Goal: Task Accomplishment & Management: Manage account settings

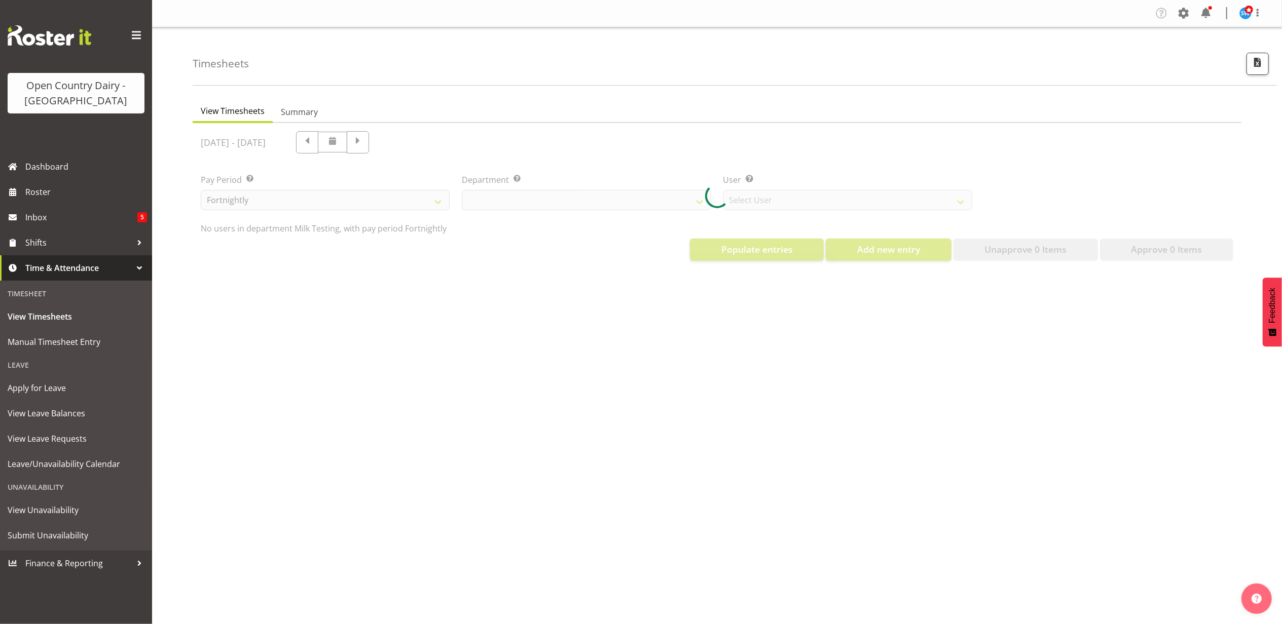
select select "733"
select select "7414"
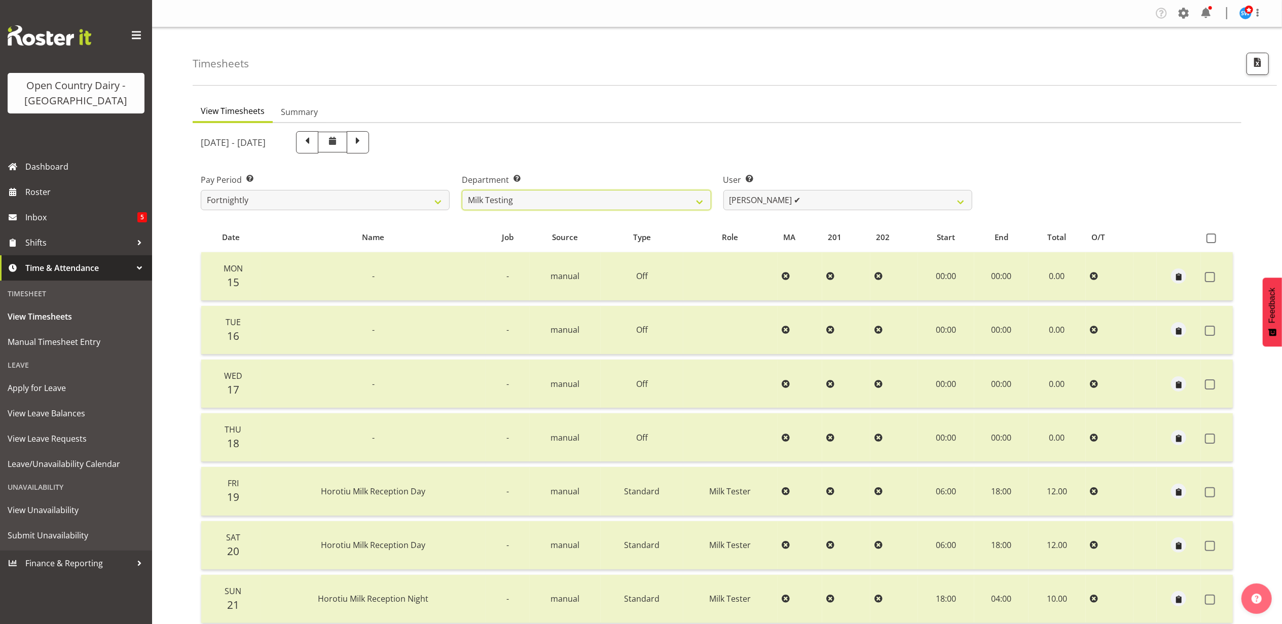
drag, startPoint x: 524, startPoint y: 206, endPoint x: 522, endPoint y: 211, distance: 5.5
click at [524, 206] on select "701 702 703 704 705 706 707 708 709 710 711 712 713 714 715 716 717 718 719 720" at bounding box center [586, 200] width 249 height 20
select select "808"
click at [462, 190] on select "701 702 703 704 705 706 707 708 709 710 711 712 713 714 715 716 717 718 719 720" at bounding box center [586, 200] width 249 height 20
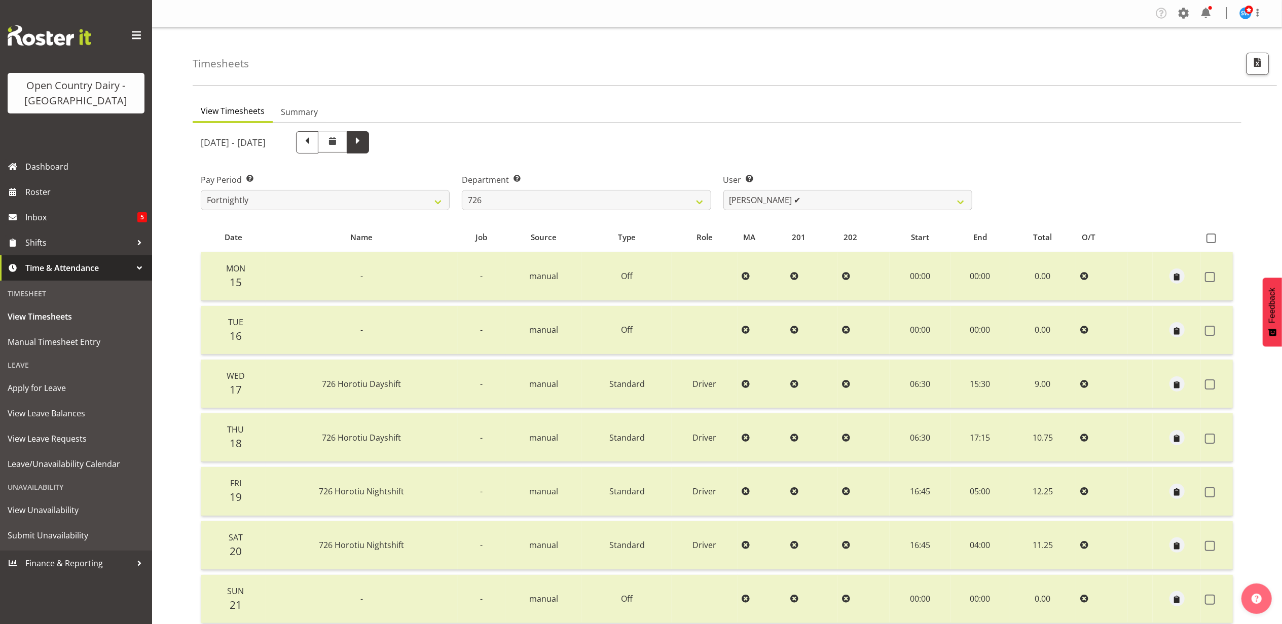
click at [364, 146] on span at bounding box center [357, 141] width 13 height 13
select select
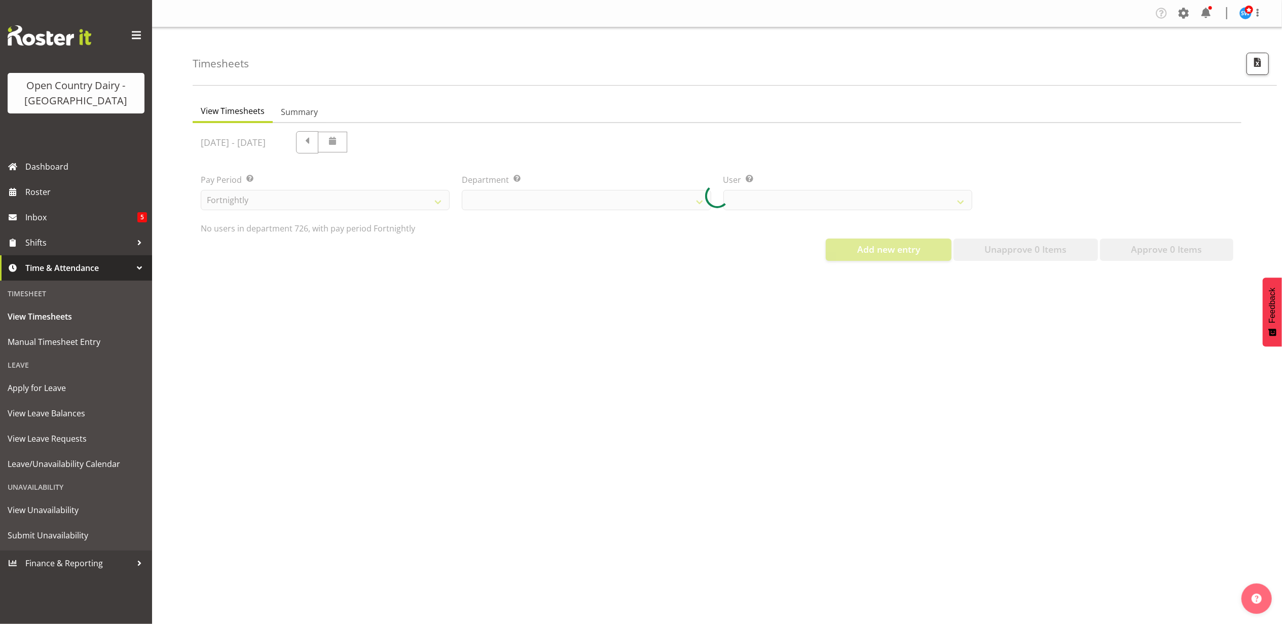
click at [806, 198] on div at bounding box center [717, 196] width 1049 height 146
select select "808"
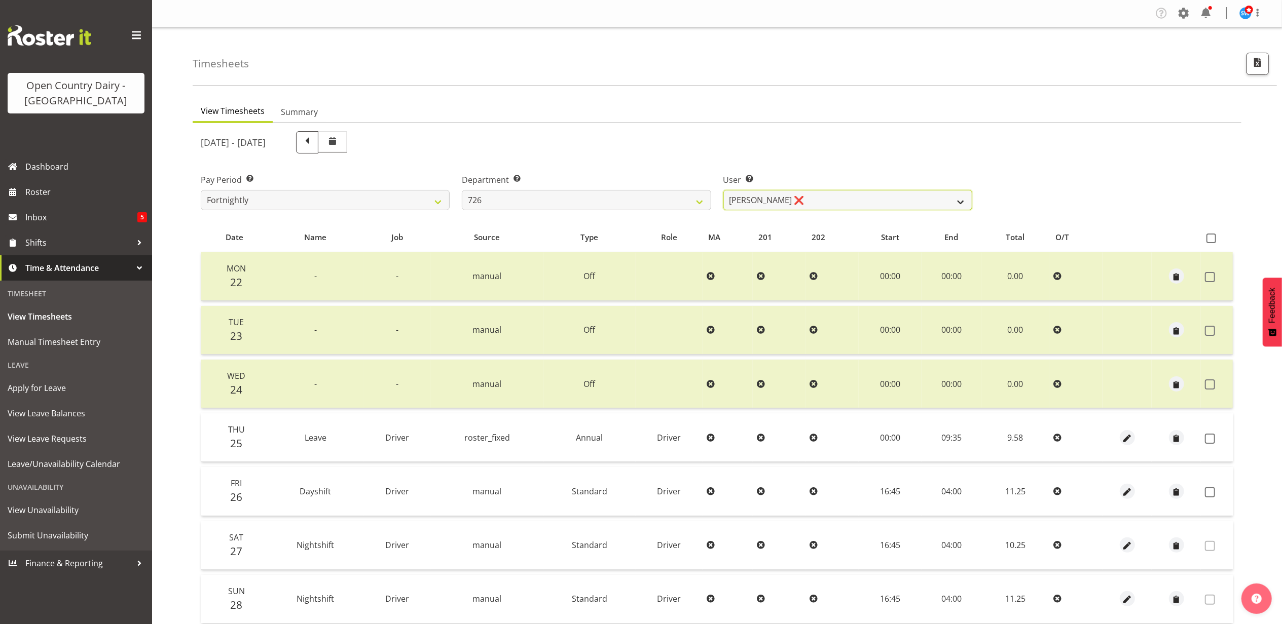
click at [782, 206] on select "Angela Burrill ❌ Bryan Leathart ❌ Harpreet Singh ❌ Kerry Young ❌" at bounding box center [847, 200] width 249 height 20
select select "9904"
click at [723, 190] on select "Angela Burrill ❌ Bryan Leathart ❌ Harpreet Singh ❌ Kerry Young ❌" at bounding box center [847, 200] width 249 height 20
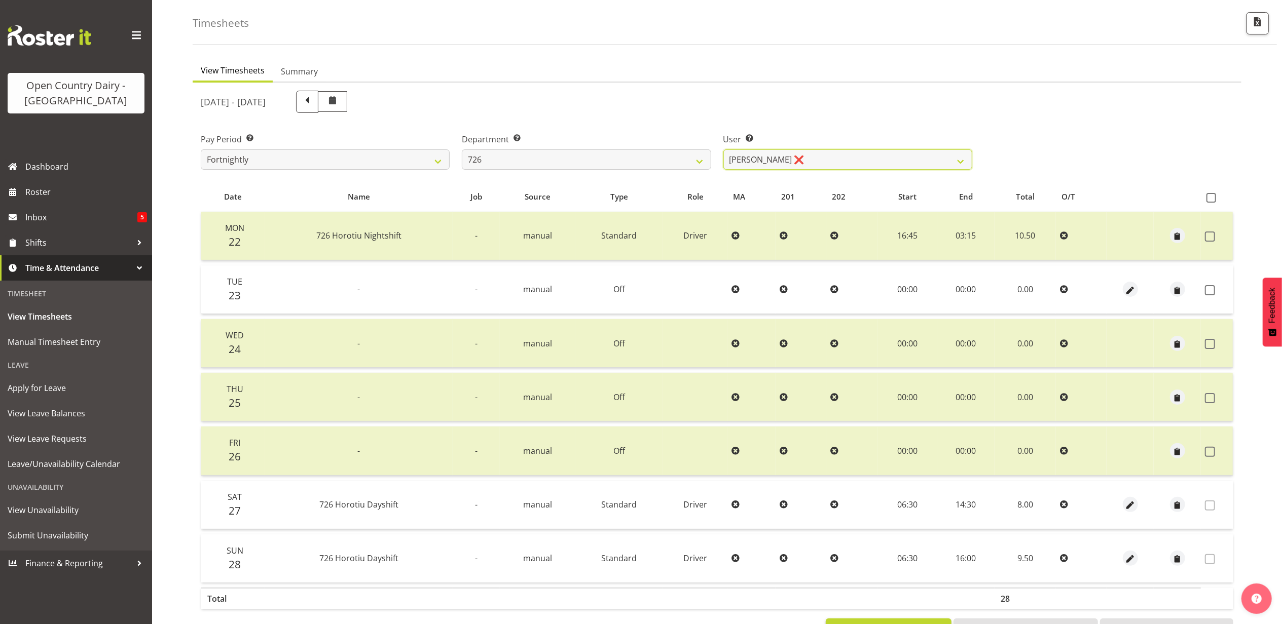
scroll to position [81, 0]
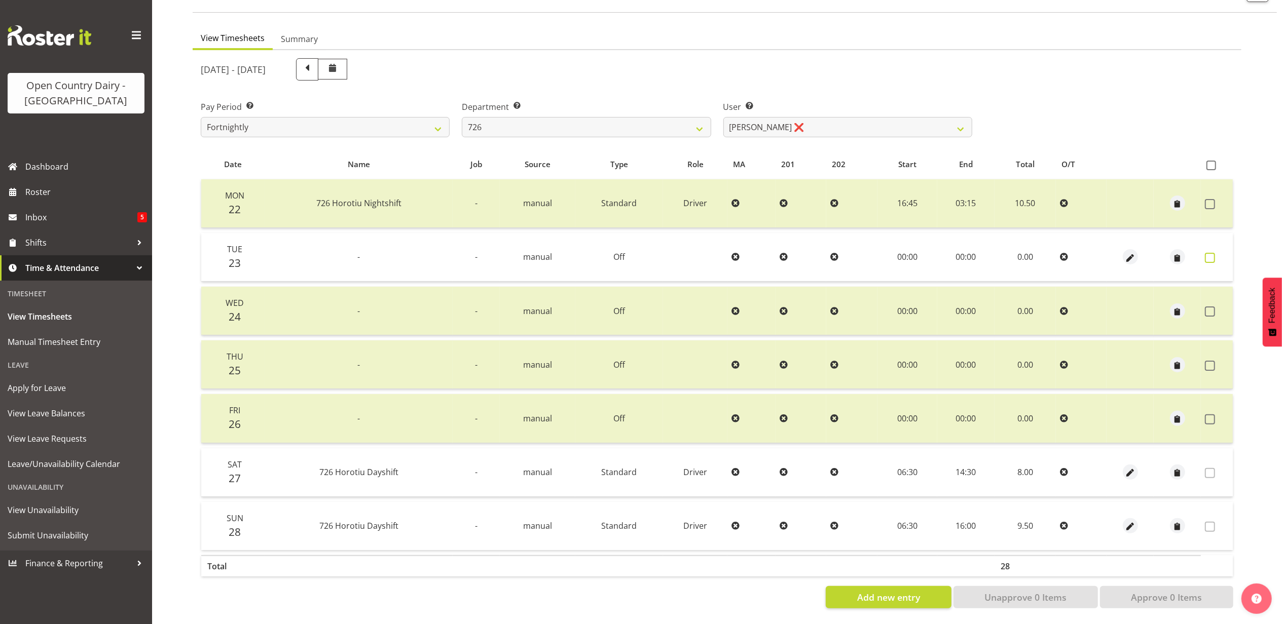
click at [1215, 253] on label at bounding box center [1213, 258] width 16 height 10
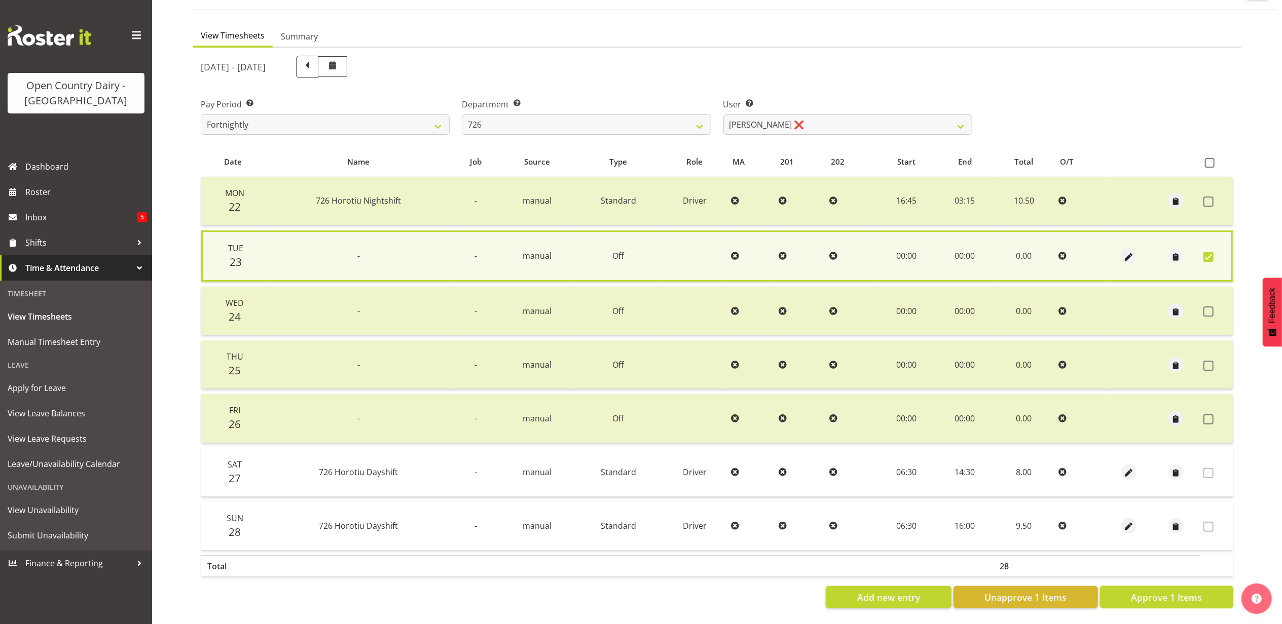
drag, startPoint x: 1191, startPoint y: 597, endPoint x: 1089, endPoint y: 446, distance: 181.8
click at [1190, 597] on button "Approve 1 Items" at bounding box center [1166, 597] width 133 height 22
checkbox input "false"
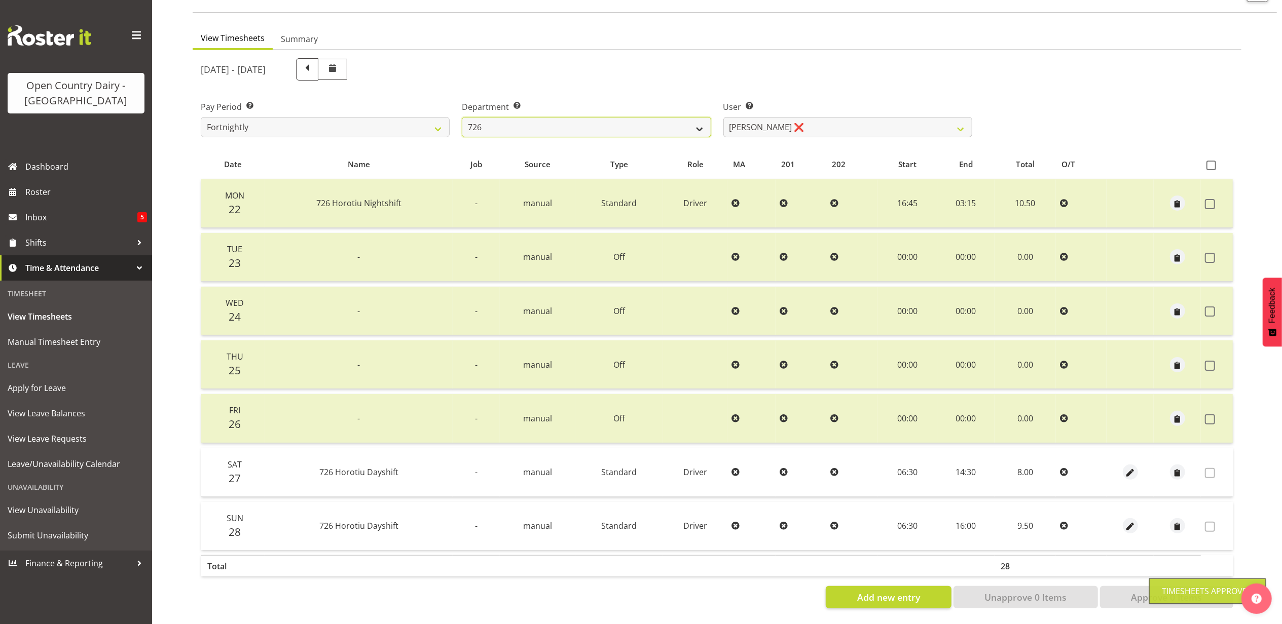
click at [555, 117] on select "701 702 703 704 705 706 707 708 709 710 711 712 713 714 715 716 717 718 719 720" at bounding box center [586, 127] width 249 height 20
select select "710"
click at [462, 117] on select "701 702 703 704 705 706 707 708 709 710 711 712 713 714 715 716 717 718 719 720" at bounding box center [586, 127] width 249 height 20
select select "8168"
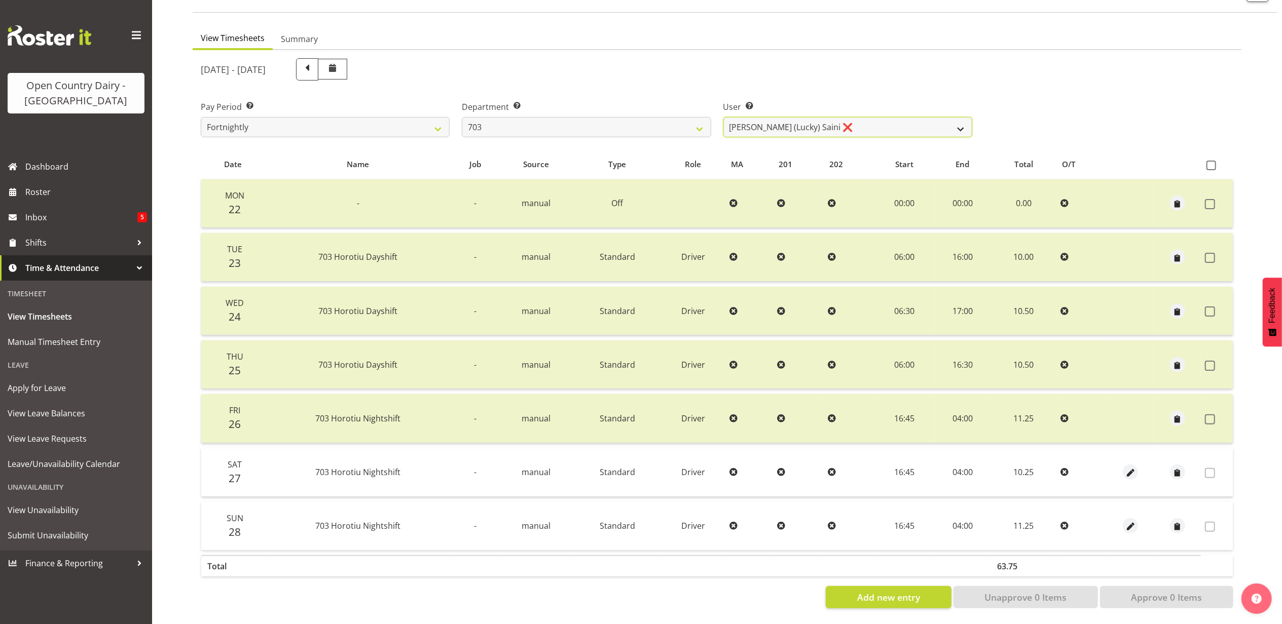
click at [764, 124] on select "Bhupinder (Lucky) Saini ❌ Mark Fowler ❌ Tama Baker ❌" at bounding box center [847, 127] width 249 height 20
click at [487, 120] on select "701 702 703 704 705 706 707 708 709 710 711 712 713 714 715 716 717 718 719 720" at bounding box center [586, 127] width 249 height 20
select select "717"
click at [462, 117] on select "701 702 703 704 705 706 707 708 709 710 711 712 713 714 715 716 717 718 719 720" at bounding box center [586, 127] width 249 height 20
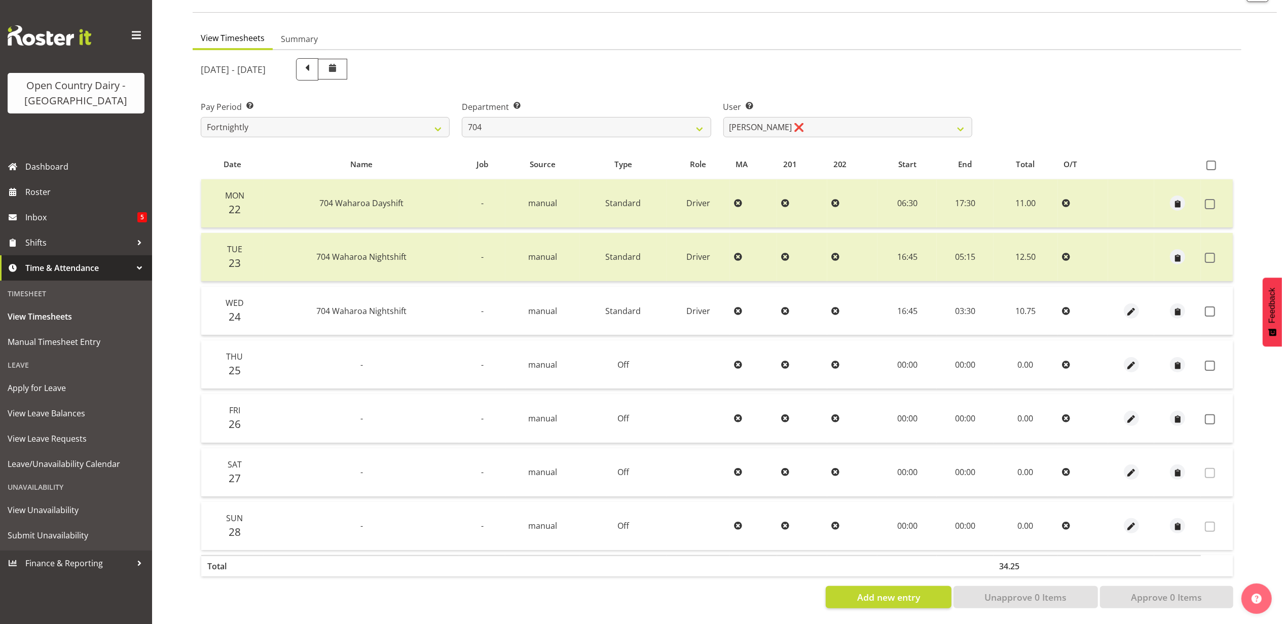
click at [791, 108] on div "User Select user. Note: This is filtered down by the previous two drop-down ite…" at bounding box center [847, 119] width 249 height 36
click at [788, 117] on select "Graham Houghton ❌ Jon Williams ✔ Stephen Rae ❌" at bounding box center [847, 127] width 249 height 20
select select "11180"
click at [723, 117] on select "Graham Houghton ❌ Jon Williams ✔ Stephen Rae ❌" at bounding box center [847, 127] width 249 height 20
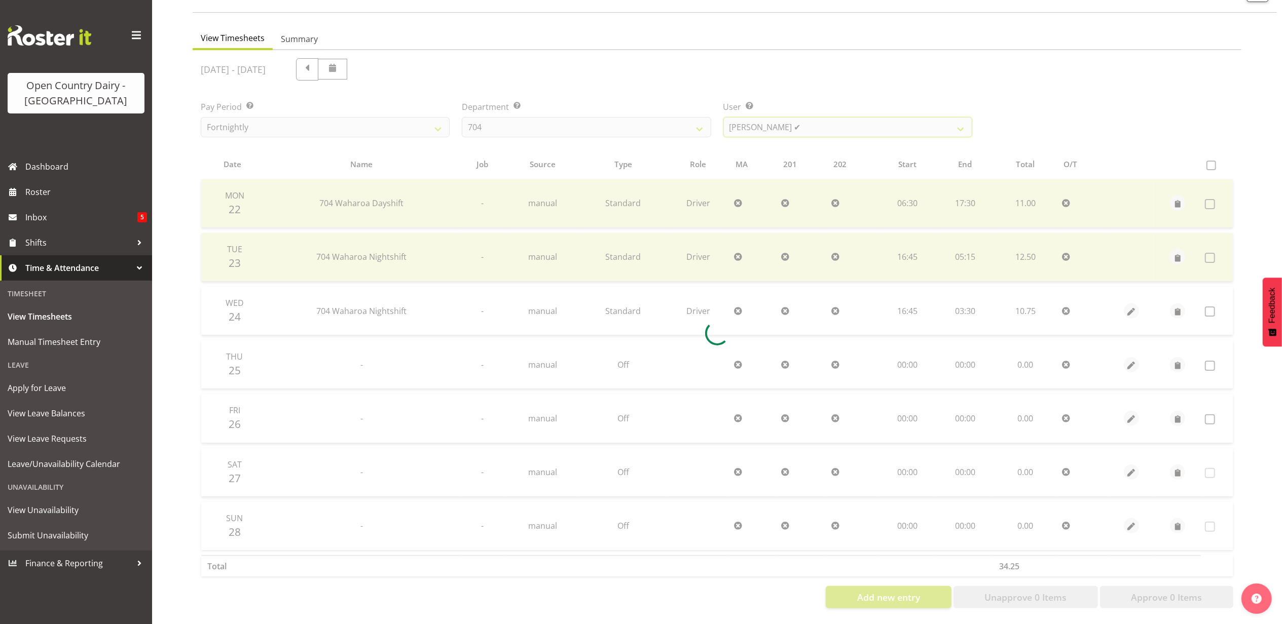
scroll to position [0, 0]
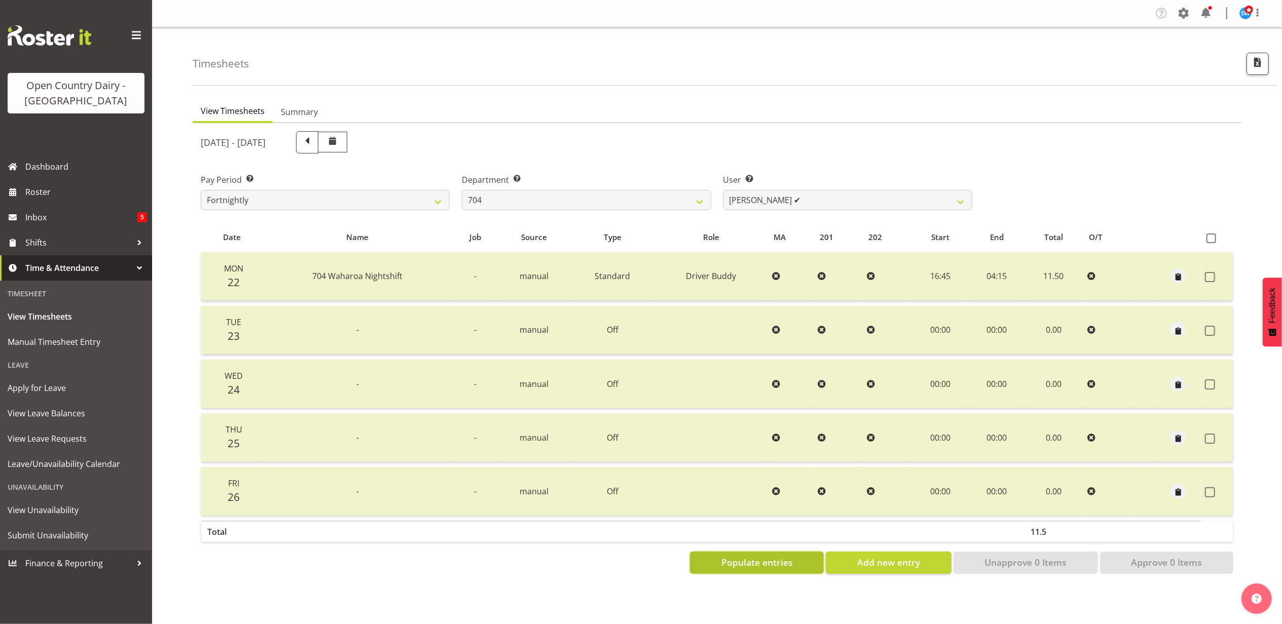
click at [771, 560] on span "Populate entries" at bounding box center [756, 562] width 71 height 13
click at [899, 556] on span "Add new entry" at bounding box center [888, 562] width 63 height 13
select select
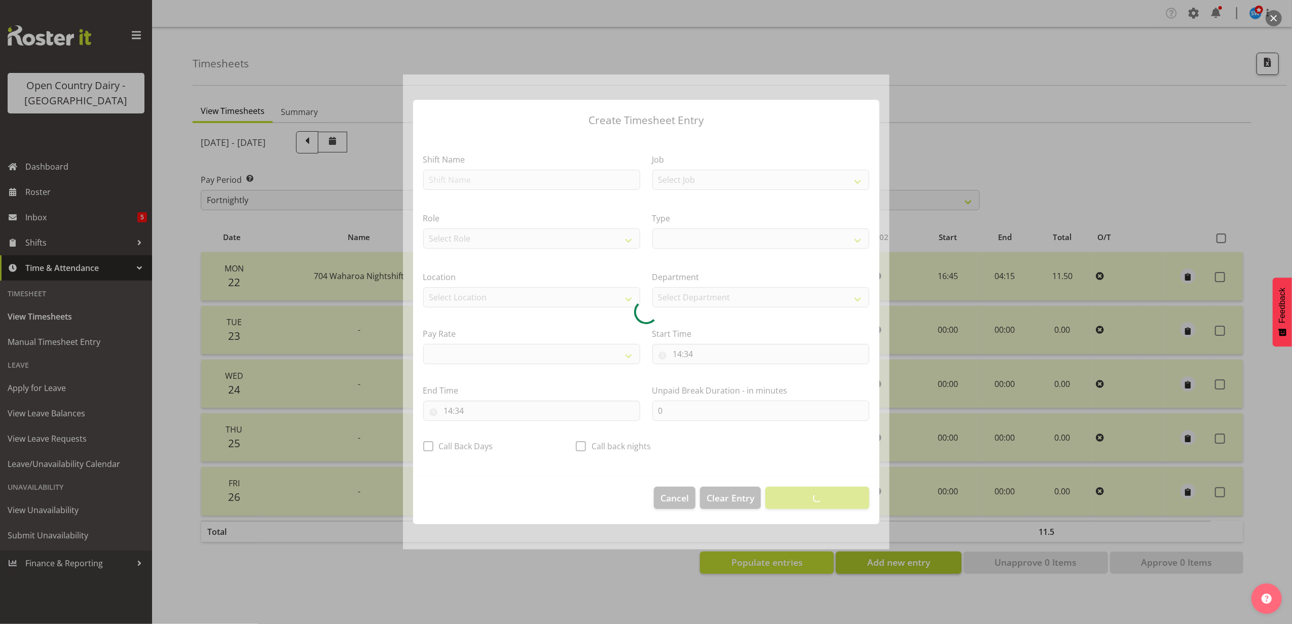
select select
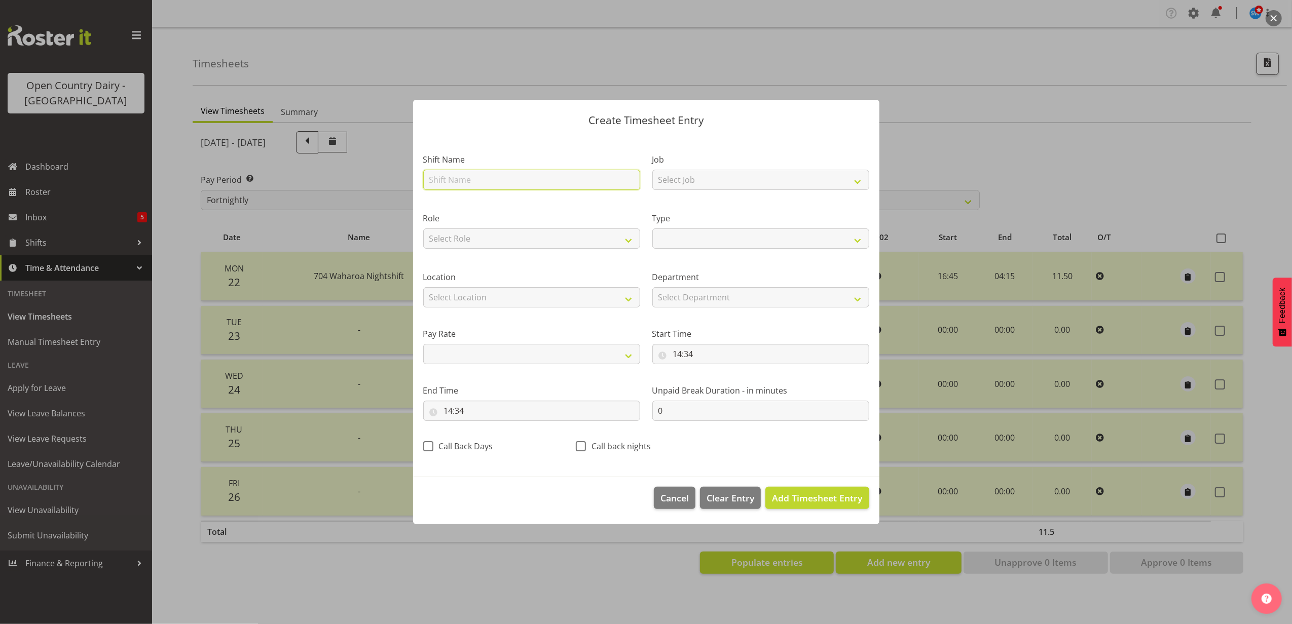
click at [539, 185] on input "text" at bounding box center [531, 180] width 217 height 20
type input "7"
select select
type input "70"
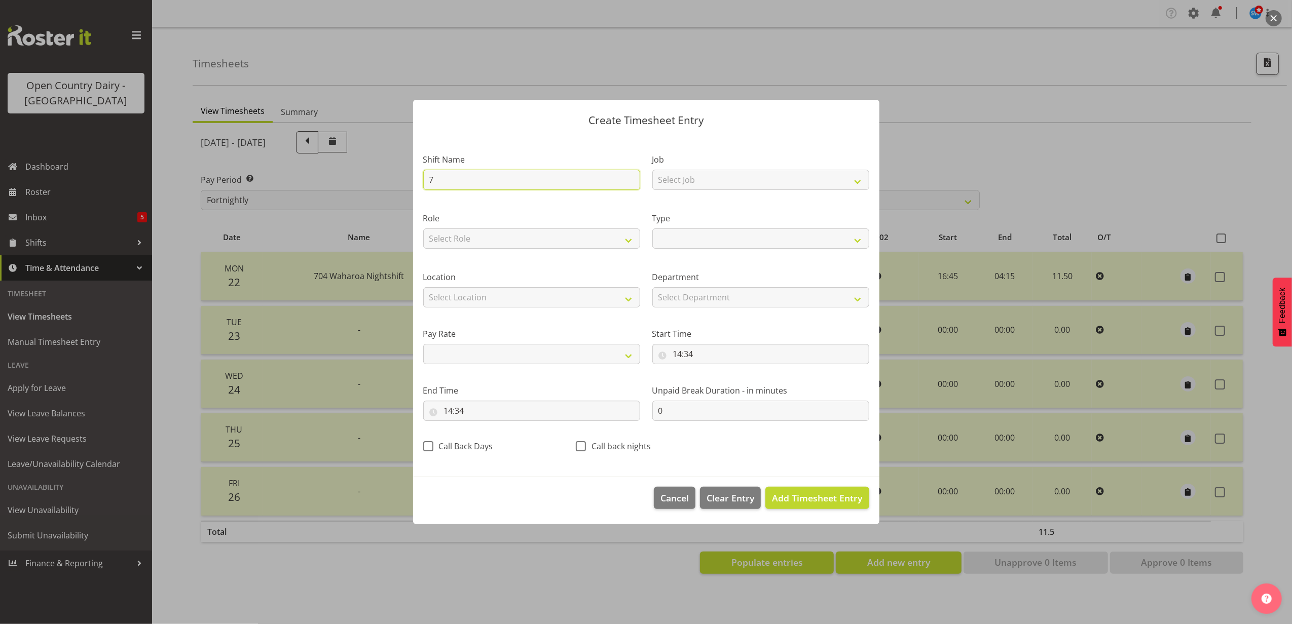
select select
type input "704"
select select
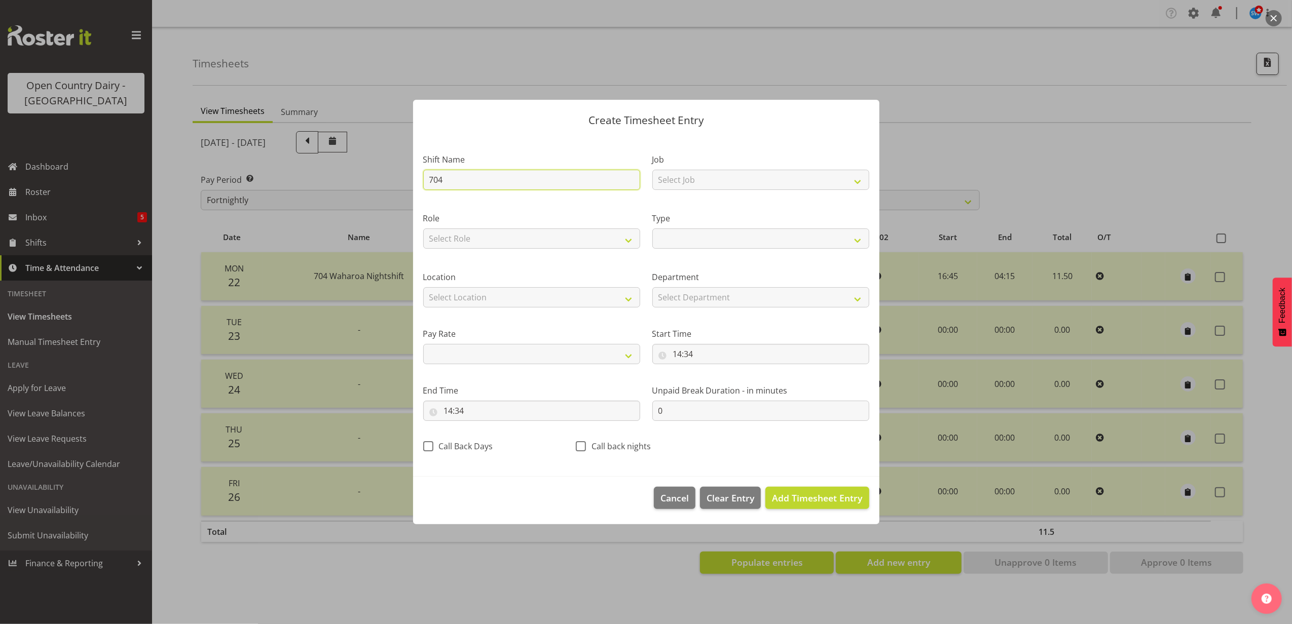
type input "704"
select select
type input "704 d"
select select
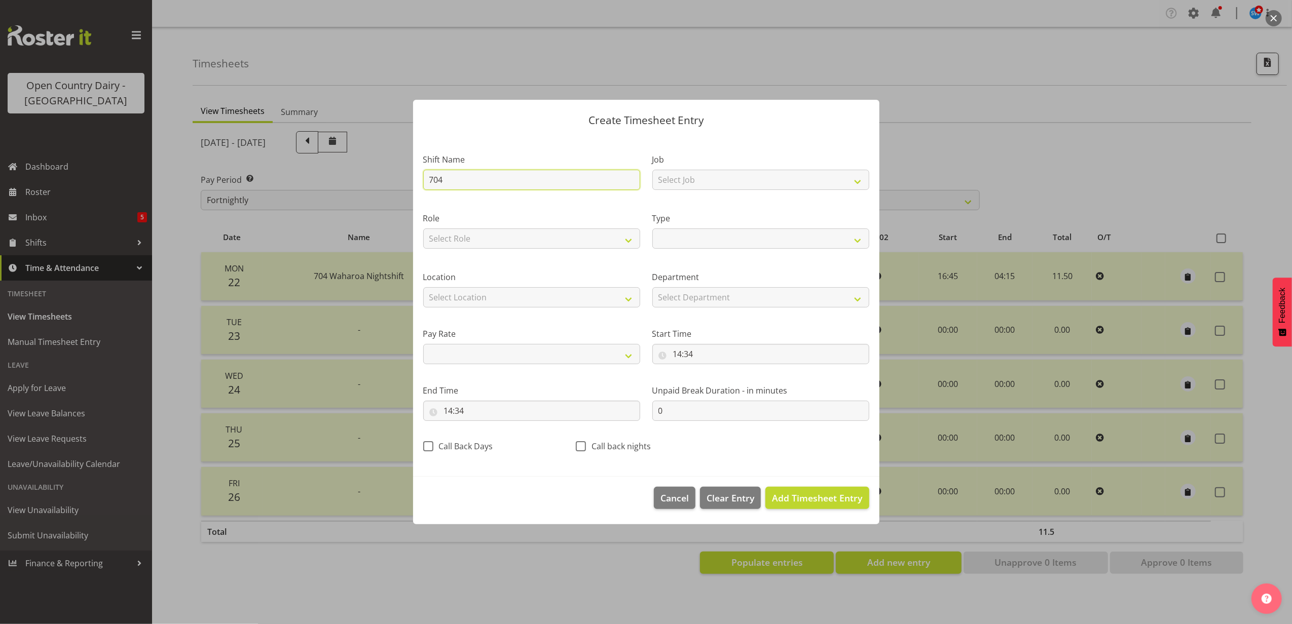
select select
type input "704"
select select
type input "704"
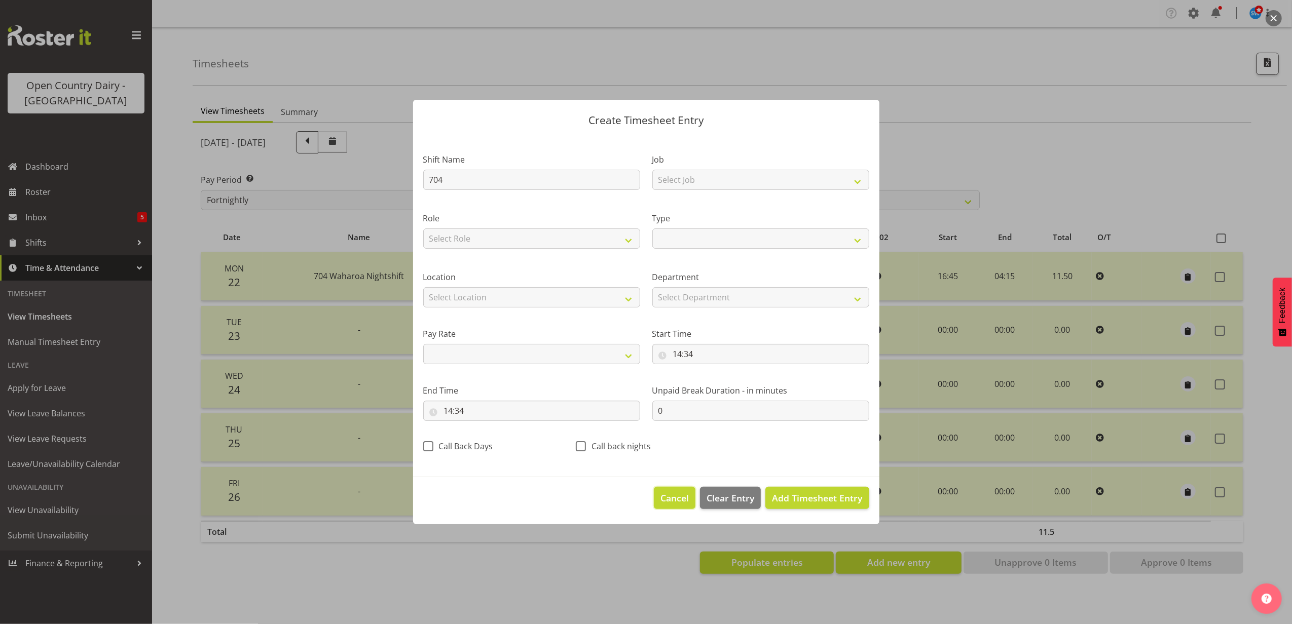
click at [663, 495] on span "Cancel" at bounding box center [674, 498] width 28 height 13
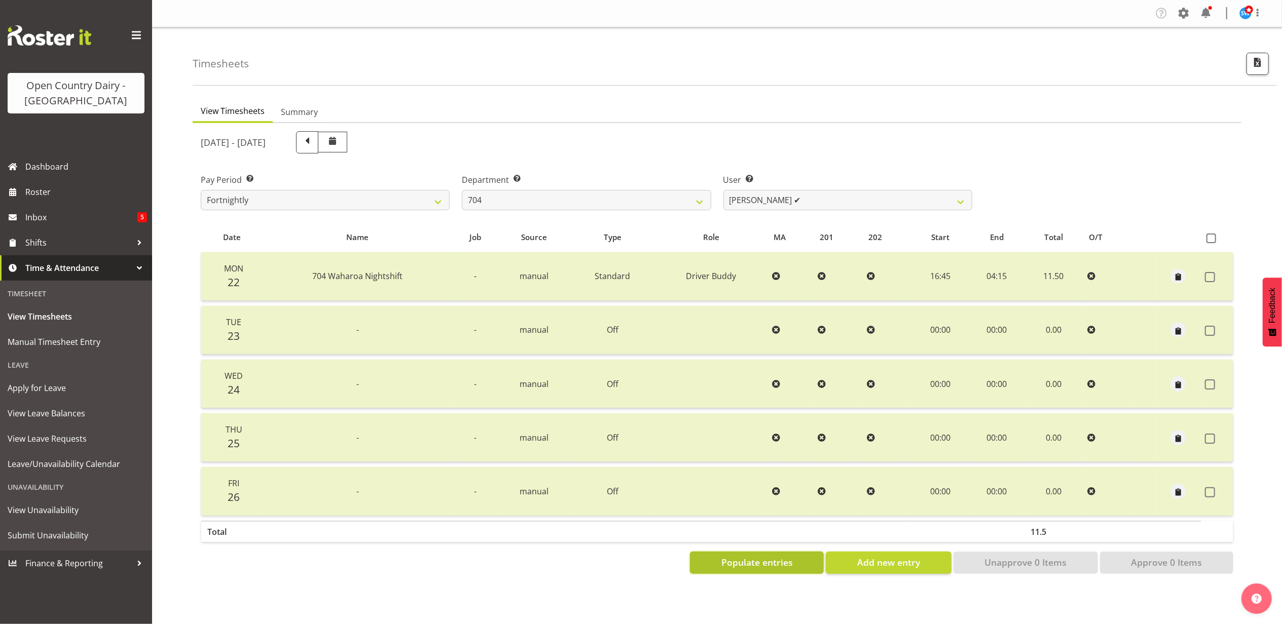
click at [730, 566] on span "Populate entries" at bounding box center [756, 562] width 71 height 13
click at [522, 197] on select "701 702 703 704 705 706 707 708 709 710 711 712 713 714 715 716 717 718 719 720" at bounding box center [586, 200] width 249 height 20
select select "714"
click at [462, 190] on select "701 702 703 704 705 706 707 708 709 710 711 712 713 714 715 716 717 718 719 720" at bounding box center [586, 200] width 249 height 20
select select "11786"
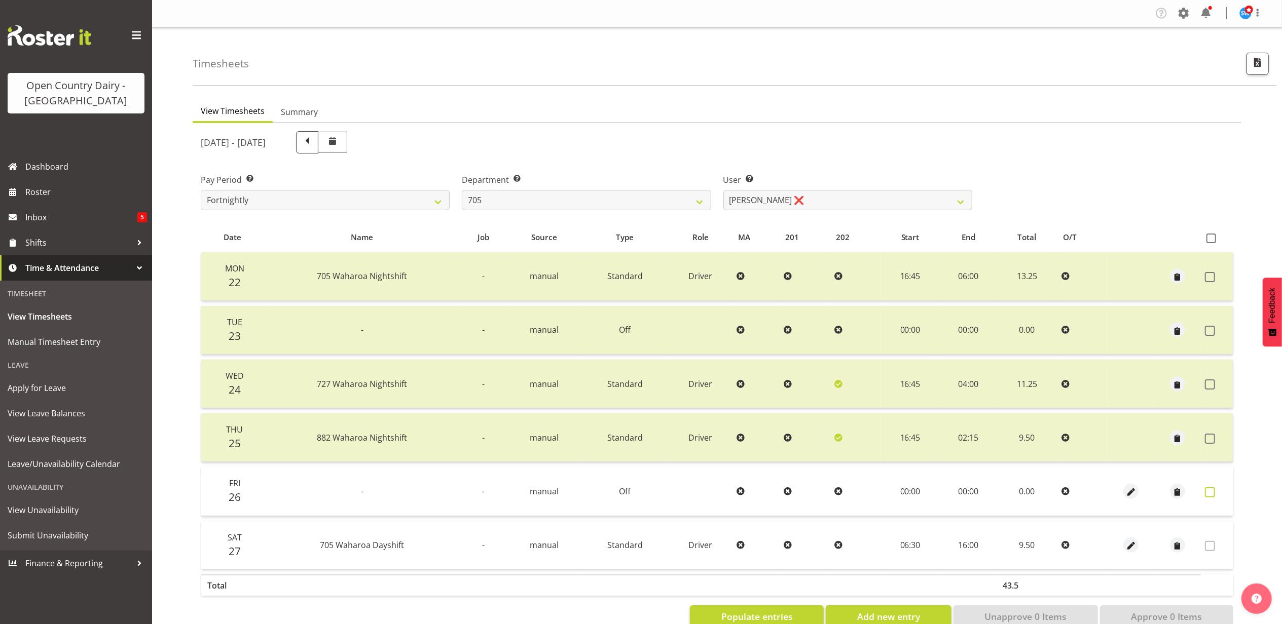
click at [1209, 494] on span at bounding box center [1210, 493] width 10 height 10
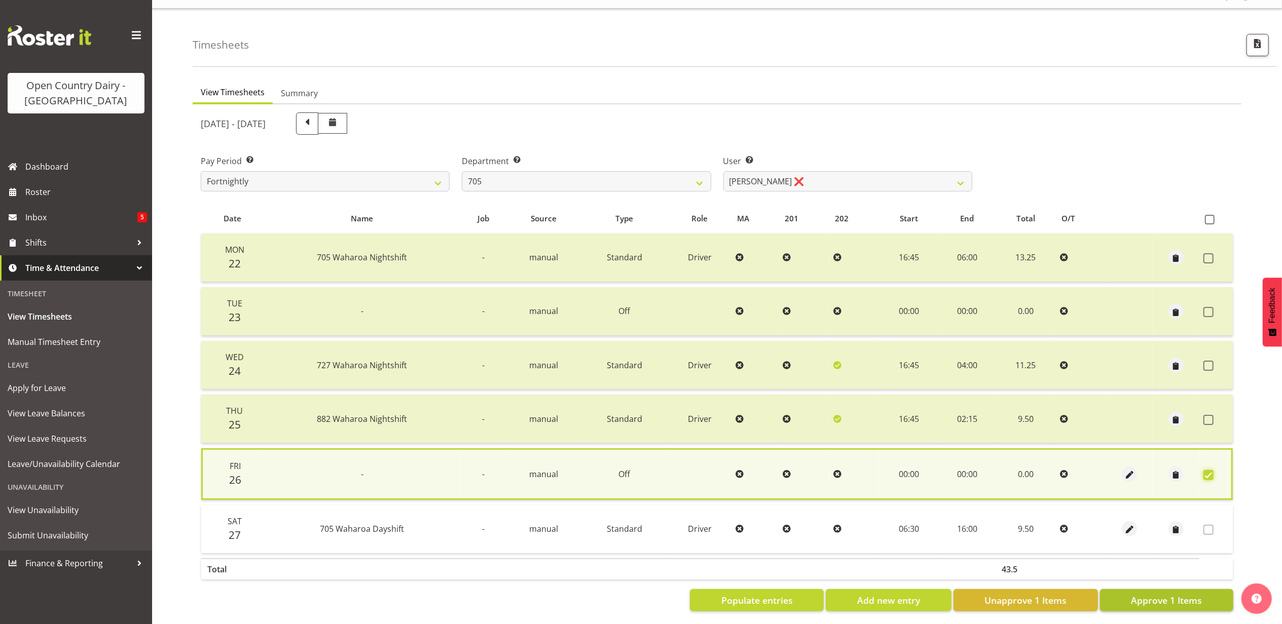
scroll to position [29, 0]
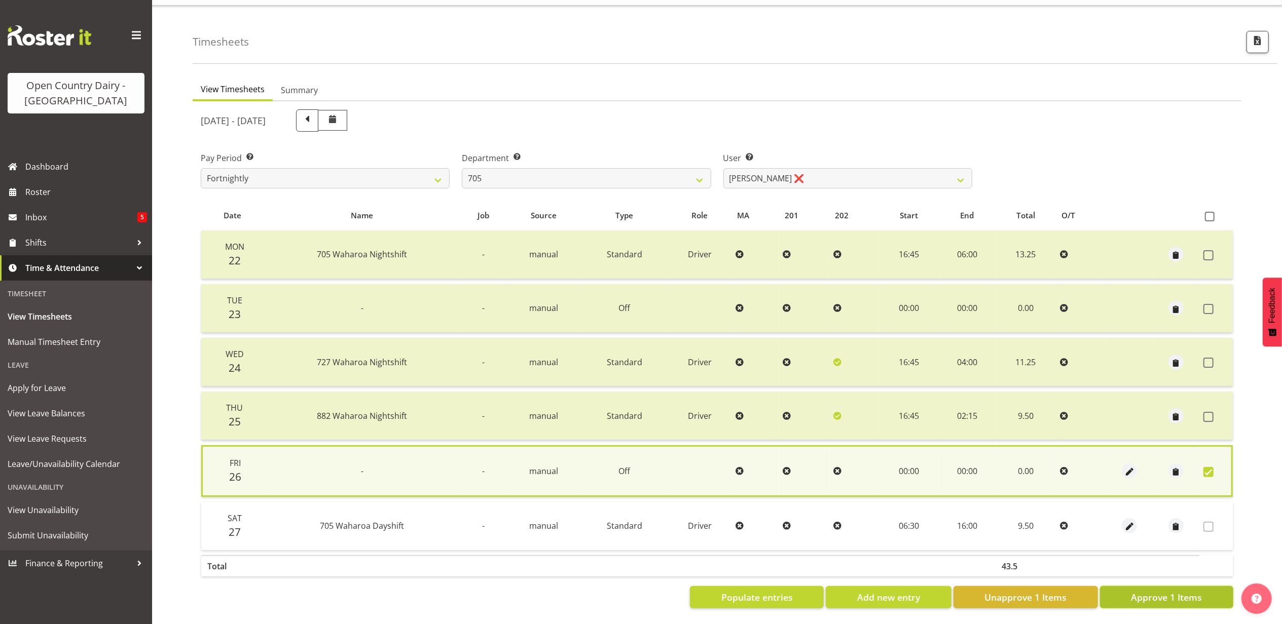
click at [1130, 587] on button "Approve 1 Items" at bounding box center [1166, 597] width 133 height 22
checkbox input "false"
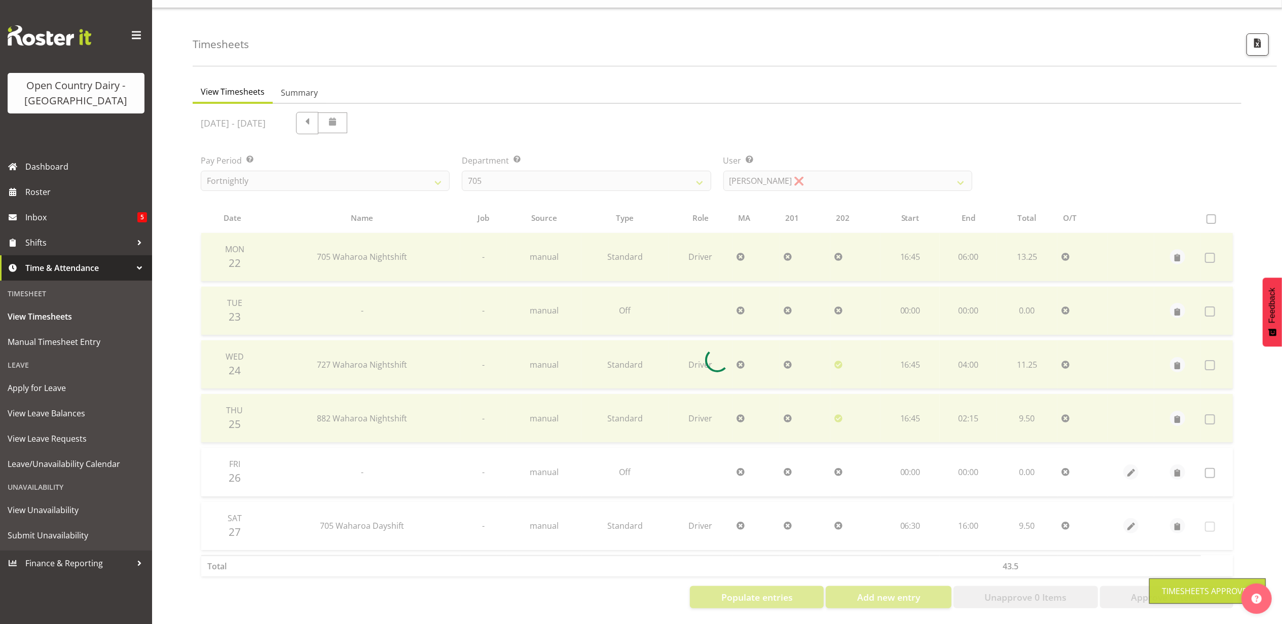
scroll to position [27, 0]
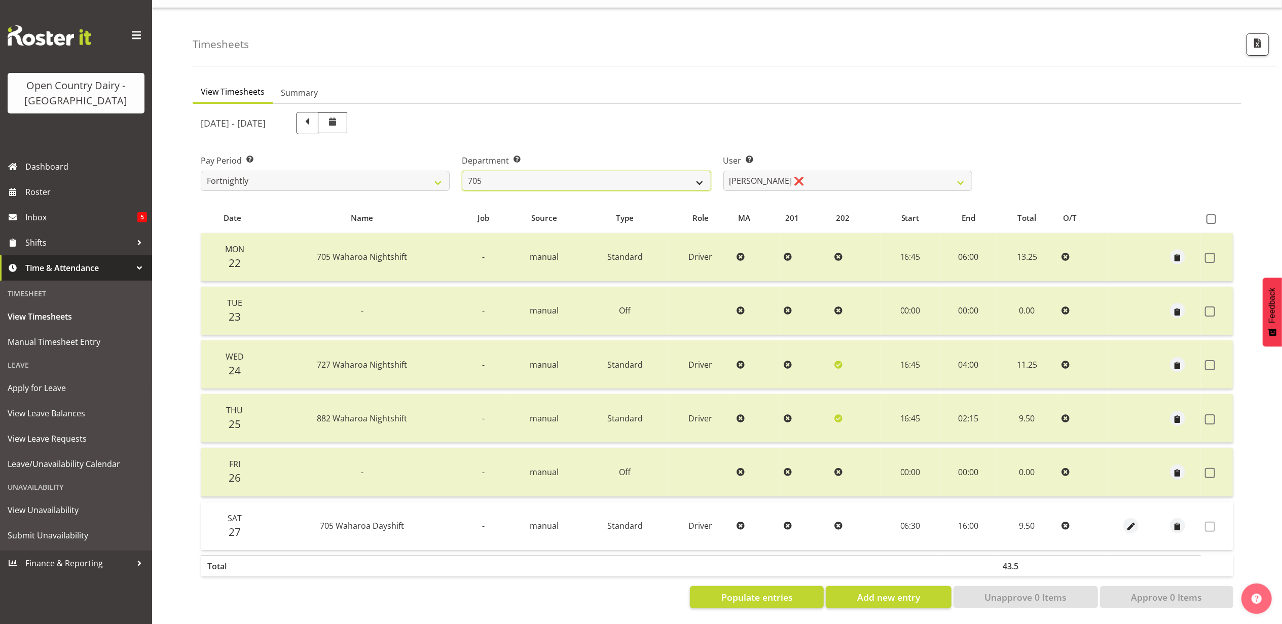
click at [670, 177] on select "701 702 703 704 705 706 707 708 709 710 711 712 713 714 715 716 717 718 719 720" at bounding box center [586, 181] width 249 height 20
select select "721"
click at [462, 171] on select "701 702 703 704 705 706 707 708 709 710 711 712 713 714 715 716 717 718 719 720" at bounding box center [586, 181] width 249 height 20
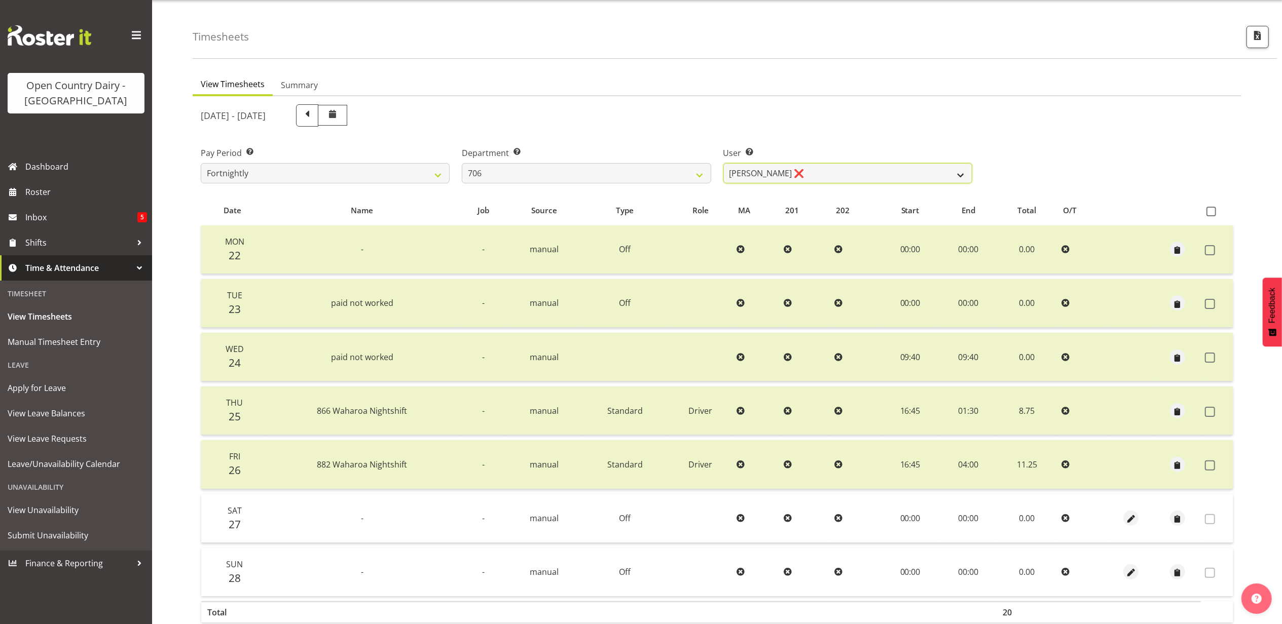
click at [822, 176] on select "Andrew Kearns ❌ Len Symons ❌ Mark Ansley ❌ Paul Griffin ❌" at bounding box center [847, 173] width 249 height 20
select select "8472"
click at [723, 163] on select "Andrew Kearns ❌ Len Symons ❌ Mark Ansley ❌ Paul Griffin ❌" at bounding box center [847, 173] width 249 height 20
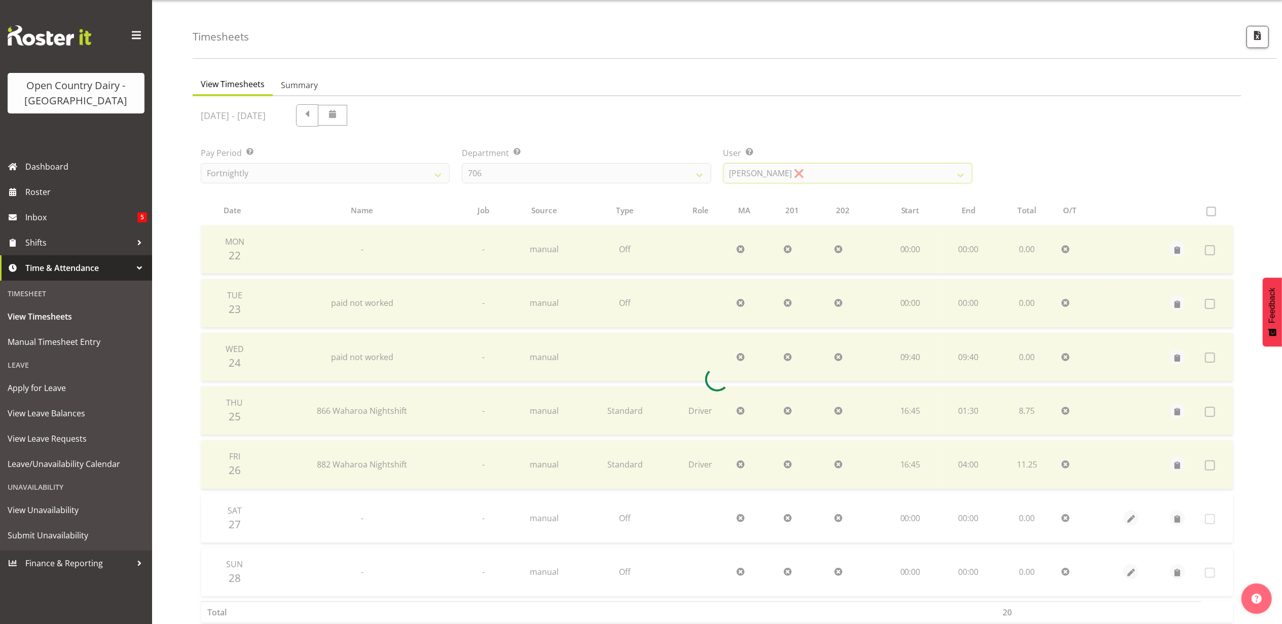
scroll to position [0, 0]
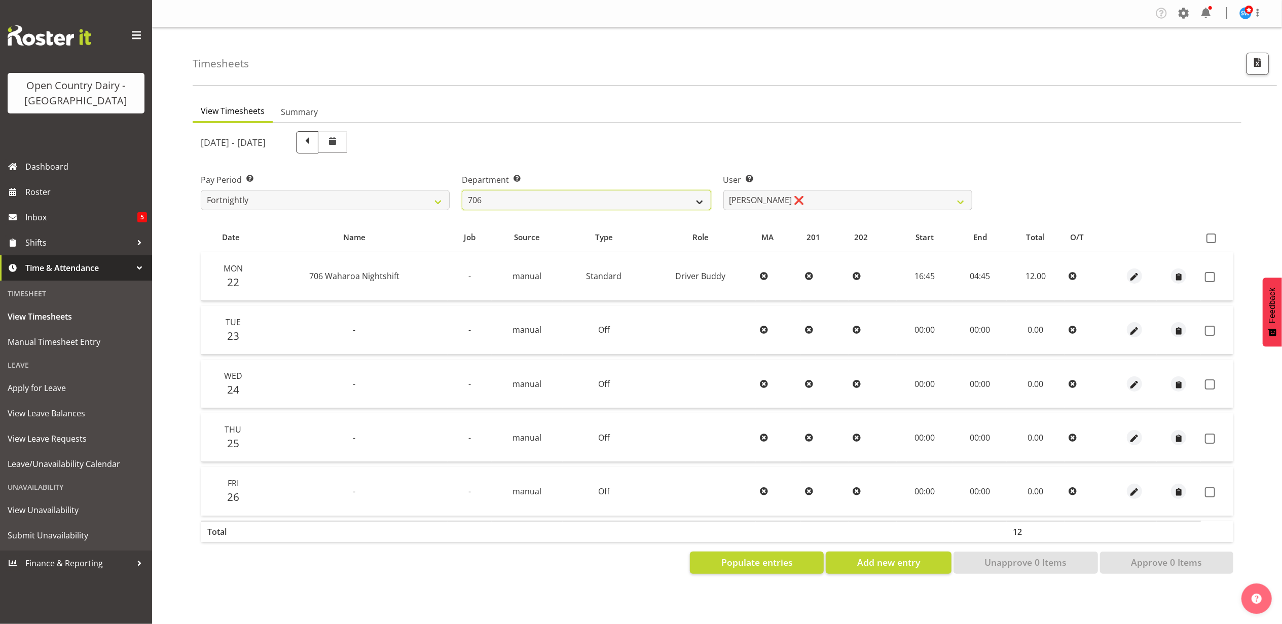
click at [634, 191] on select "701 702 703 704 705 706 707 708 709 710 711 712 713 714 715 716 717 718 719 720" at bounding box center [586, 200] width 249 height 20
click at [603, 107] on ul "View Timesheets Summary" at bounding box center [717, 112] width 1049 height 22
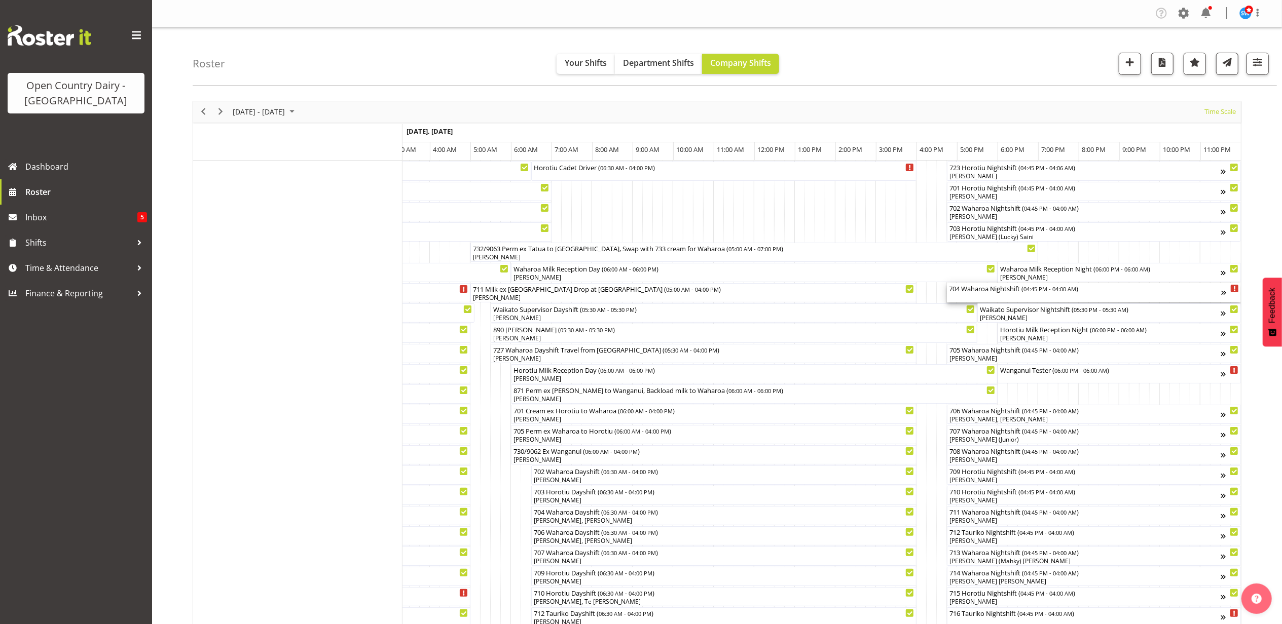
click at [989, 297] on div "704 Waharoa Nightshift ( 04:45 PM - 04:00 AM )" at bounding box center [1085, 292] width 272 height 19
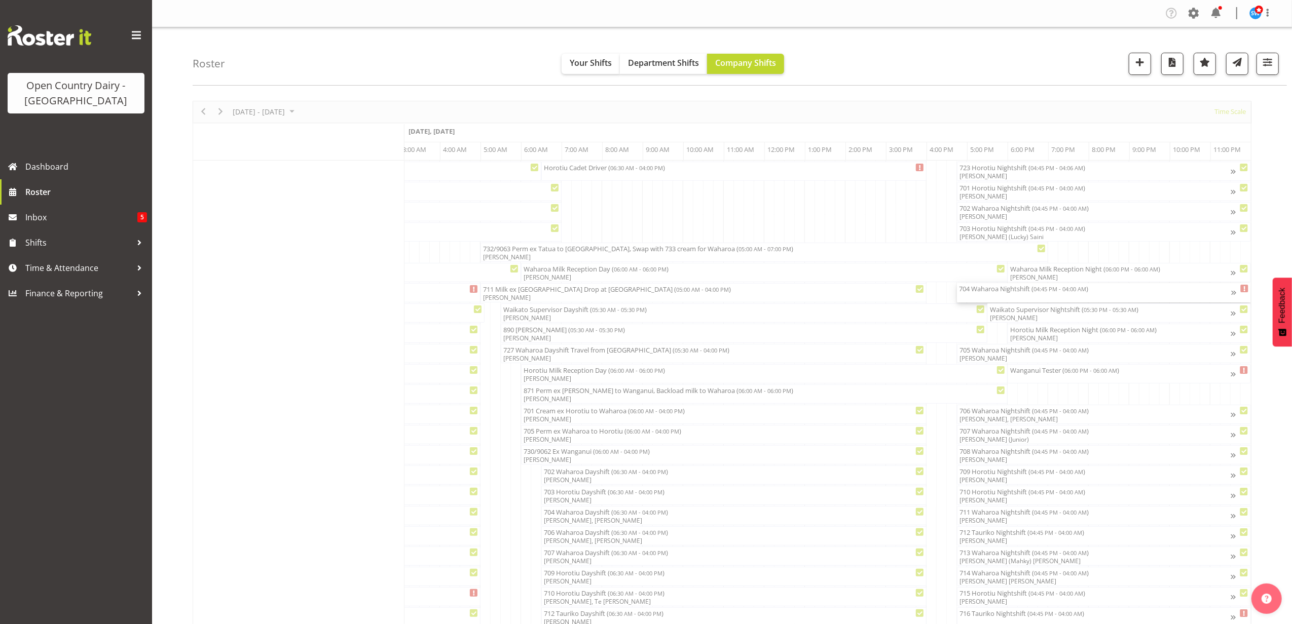
scroll to position [0, 5966]
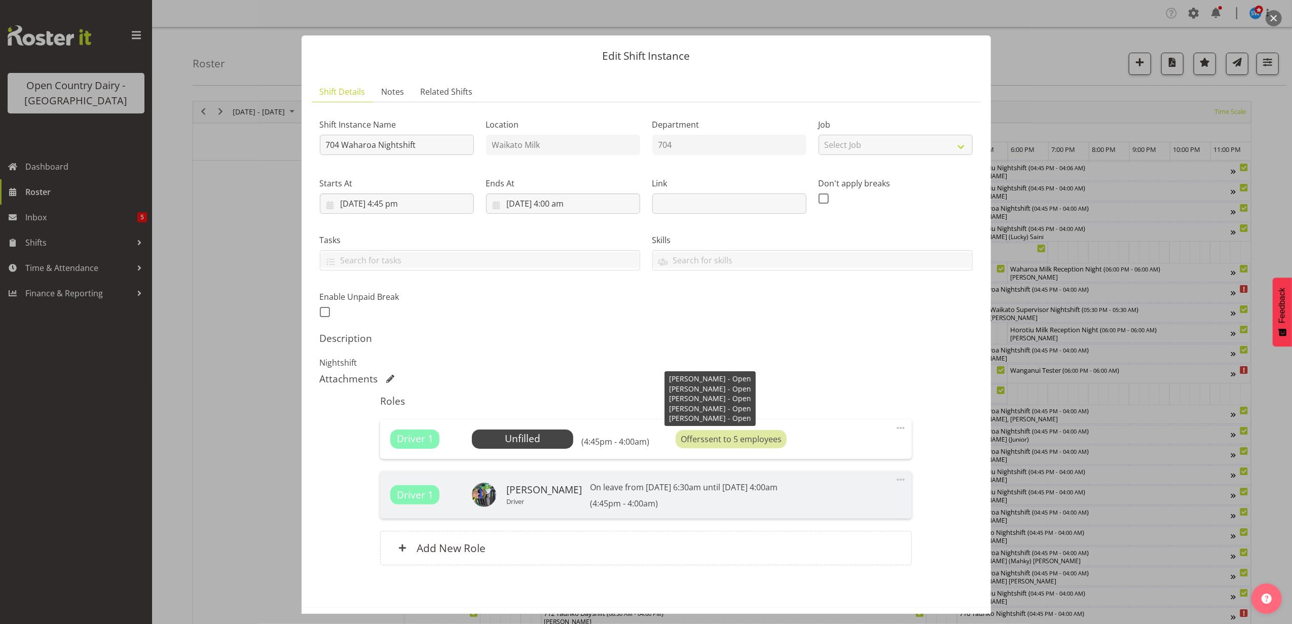
click at [769, 439] on div "Offers sent to 5 employees" at bounding box center [731, 439] width 111 height 18
click at [531, 443] on span "Select Employee" at bounding box center [523, 439] width 76 height 15
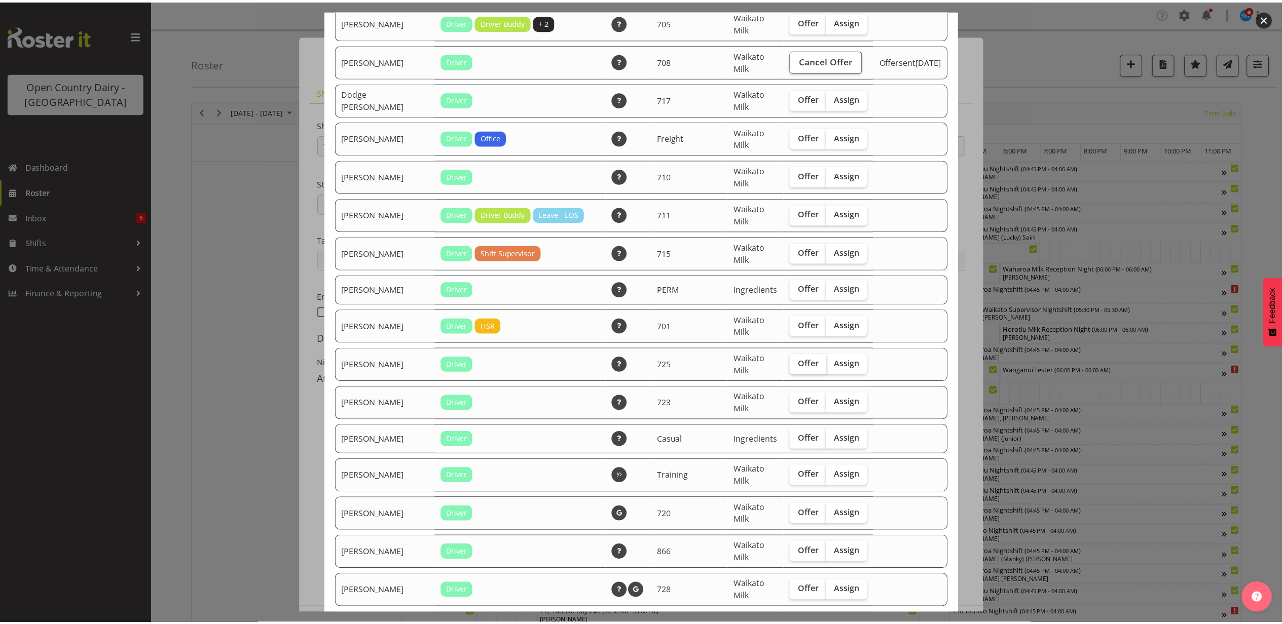
scroll to position [0, 0]
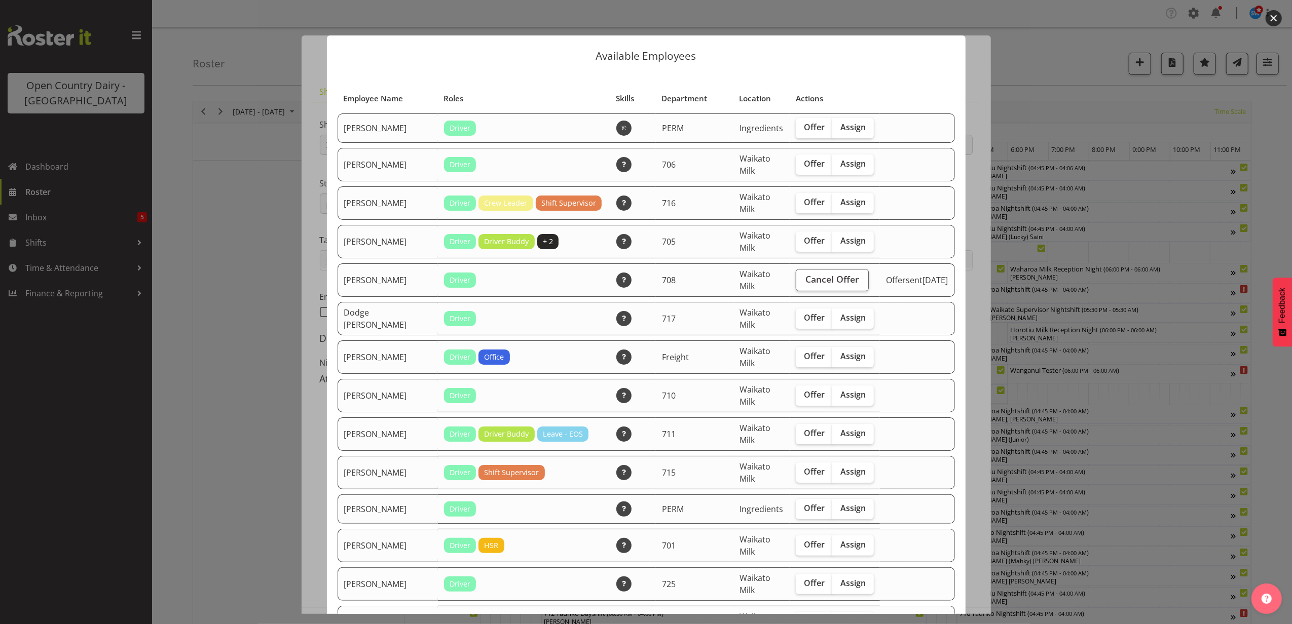
click at [1268, 12] on button "button" at bounding box center [1274, 18] width 16 height 16
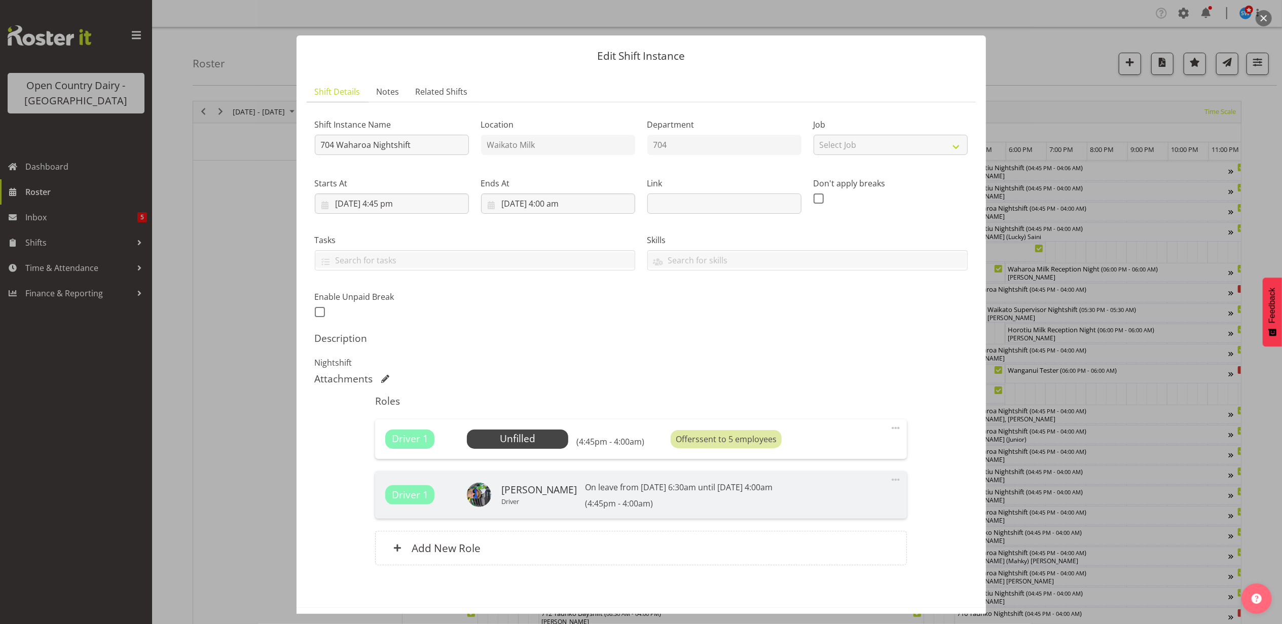
click at [1259, 23] on button "button" at bounding box center [1263, 18] width 16 height 16
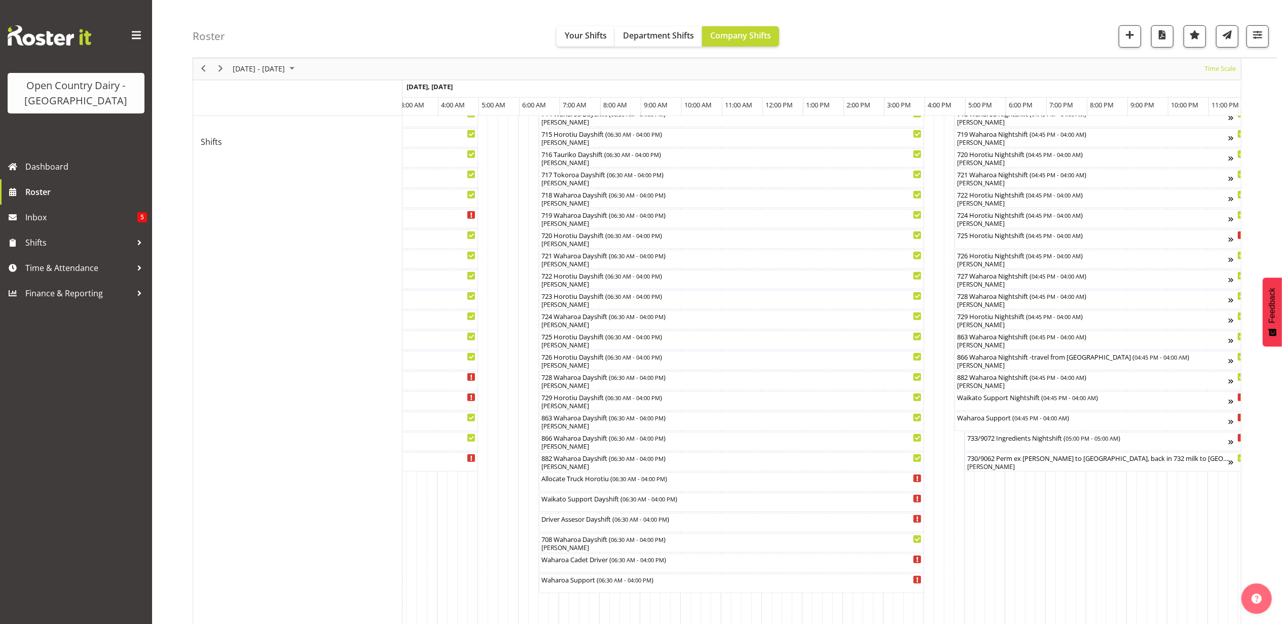
scroll to position [473, 0]
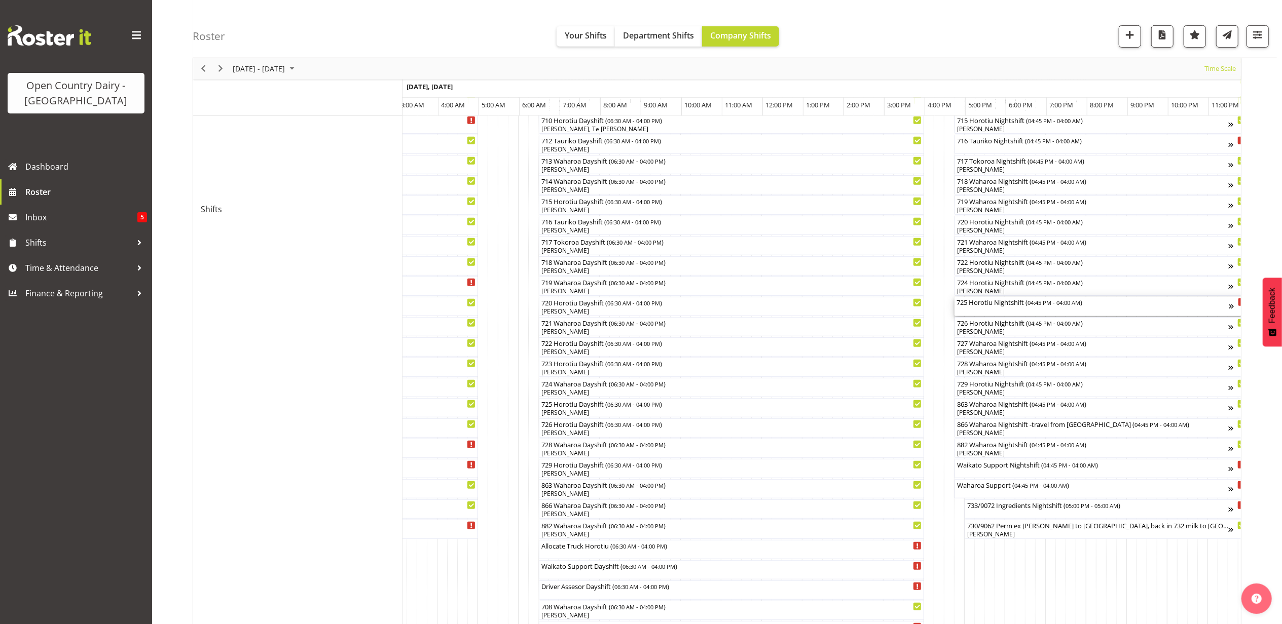
click at [990, 307] on div "725 Horotiu Nightshift ( 04:45 PM - 04:00 AM )" at bounding box center [1092, 306] width 272 height 19
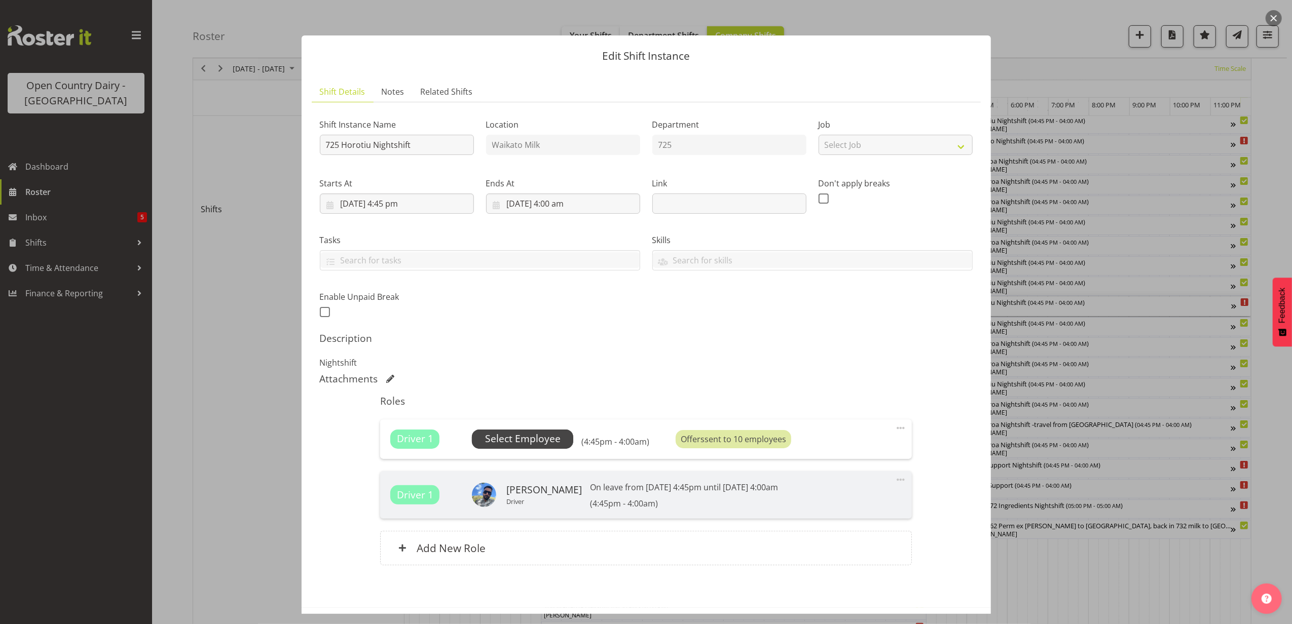
click at [544, 441] on span "Select Employee" at bounding box center [523, 439] width 76 height 15
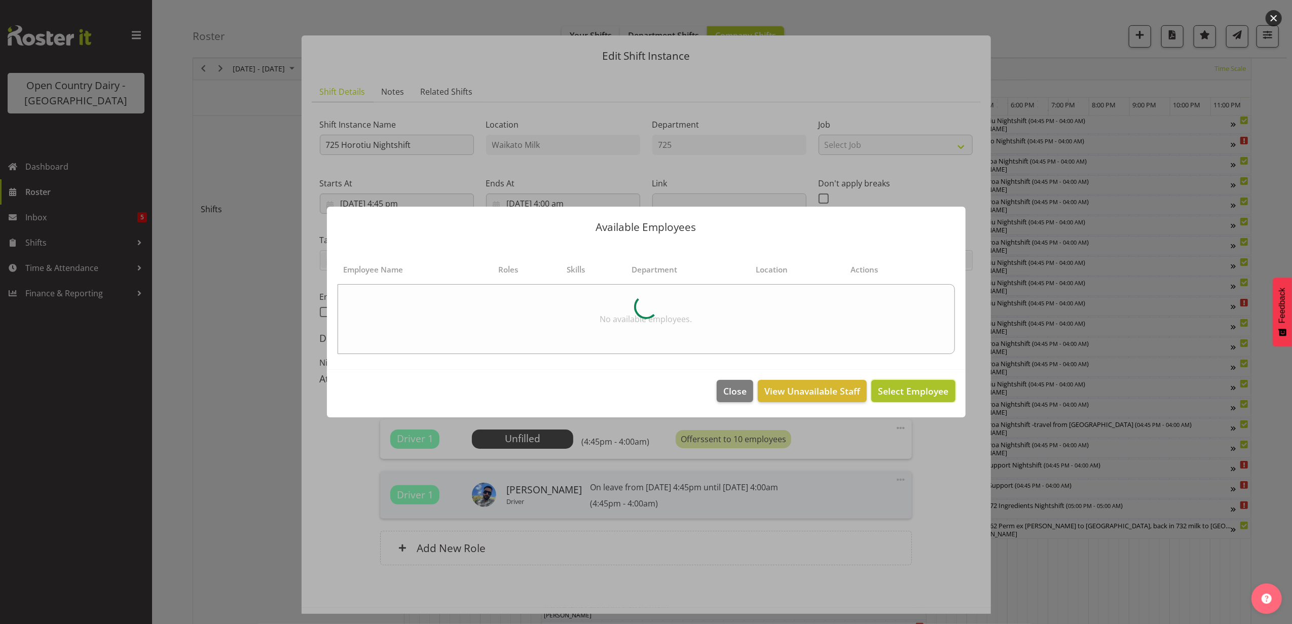
click at [898, 389] on span "Select Employee" at bounding box center [913, 391] width 70 height 12
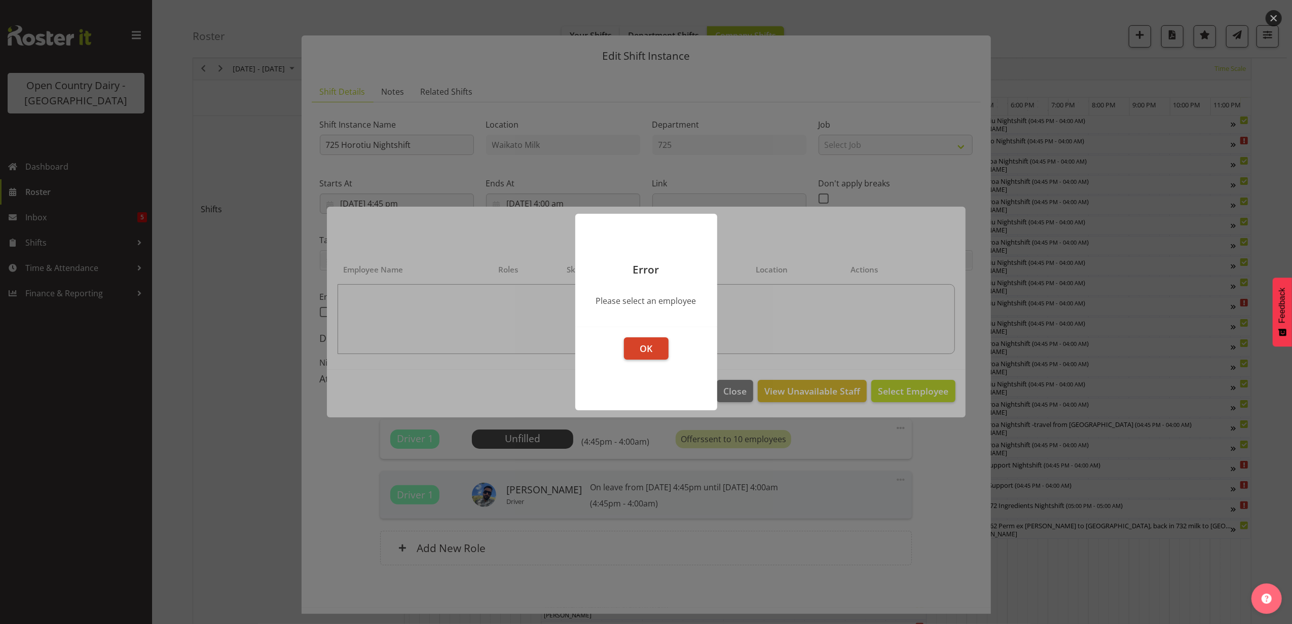
click at [653, 358] on button "OK" at bounding box center [646, 349] width 45 height 22
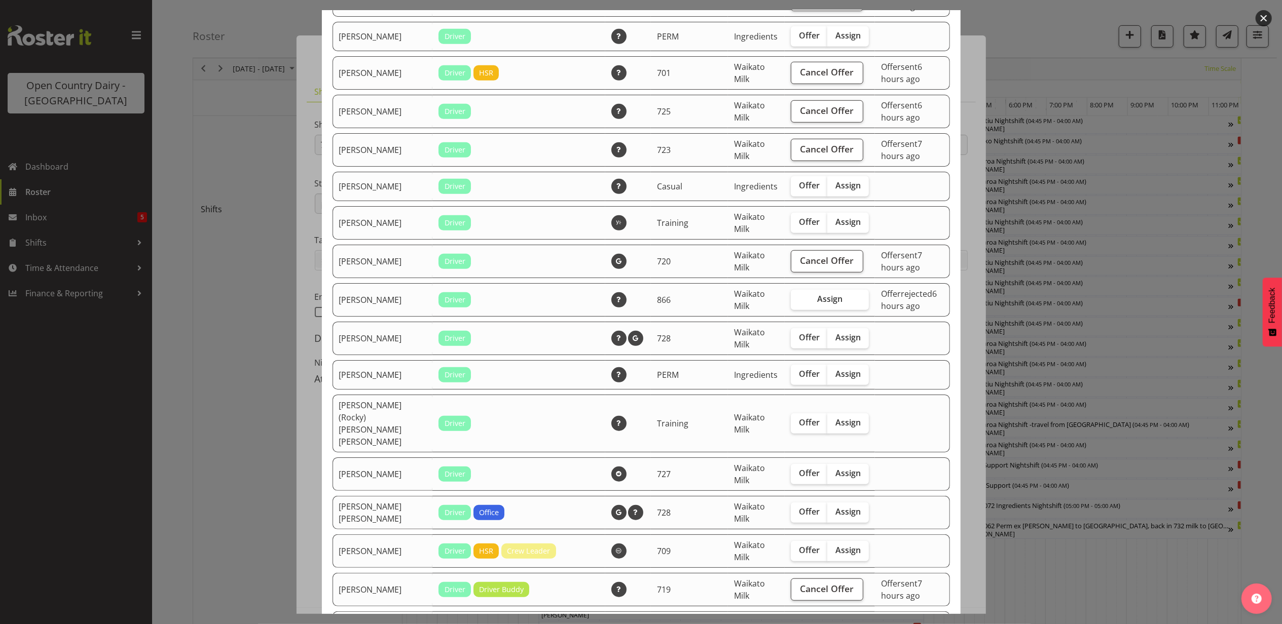
scroll to position [0, 0]
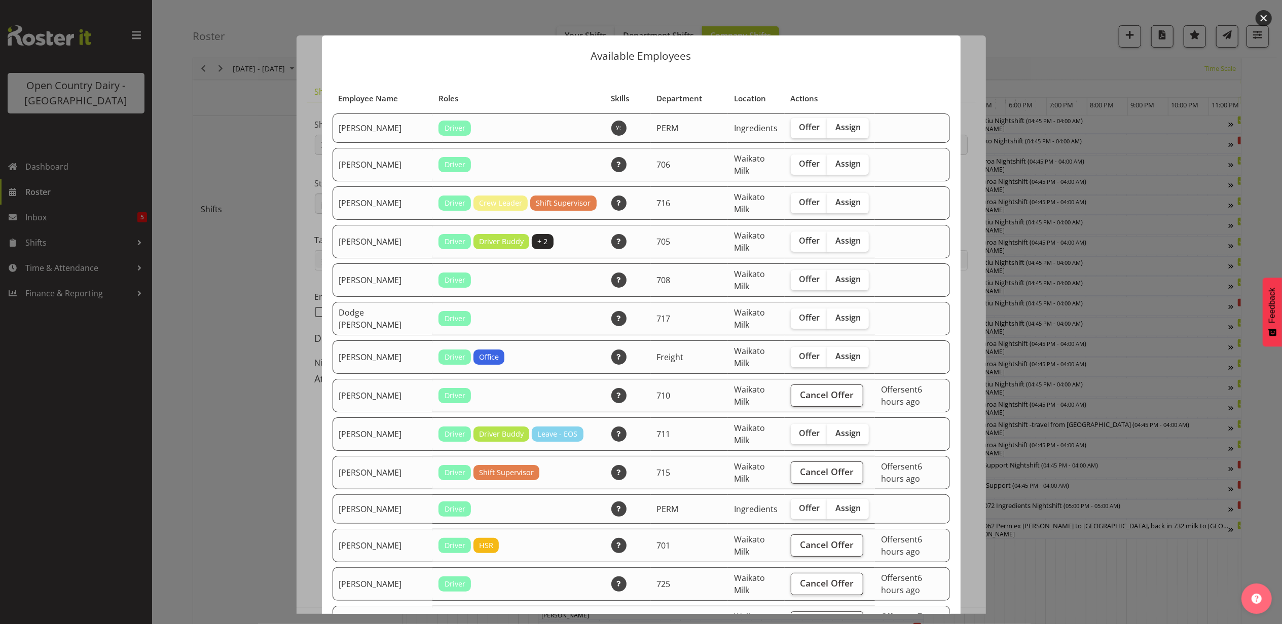
click at [1258, 15] on button "button" at bounding box center [1263, 18] width 16 height 16
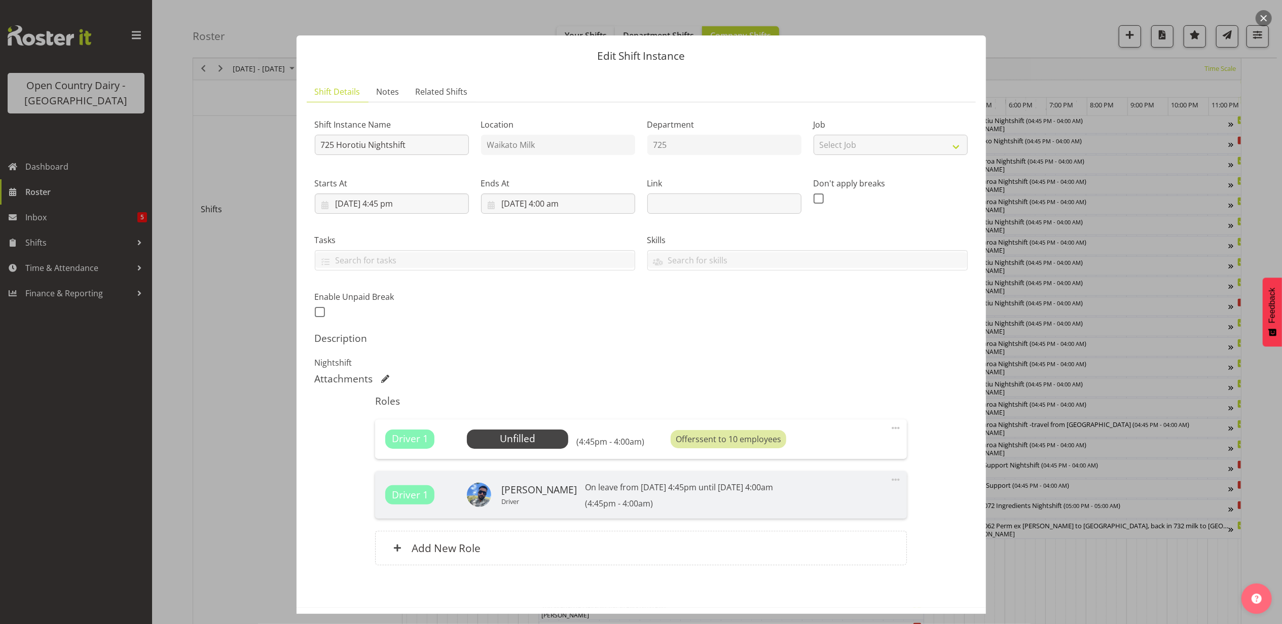
click at [1261, 20] on button "button" at bounding box center [1263, 18] width 16 height 16
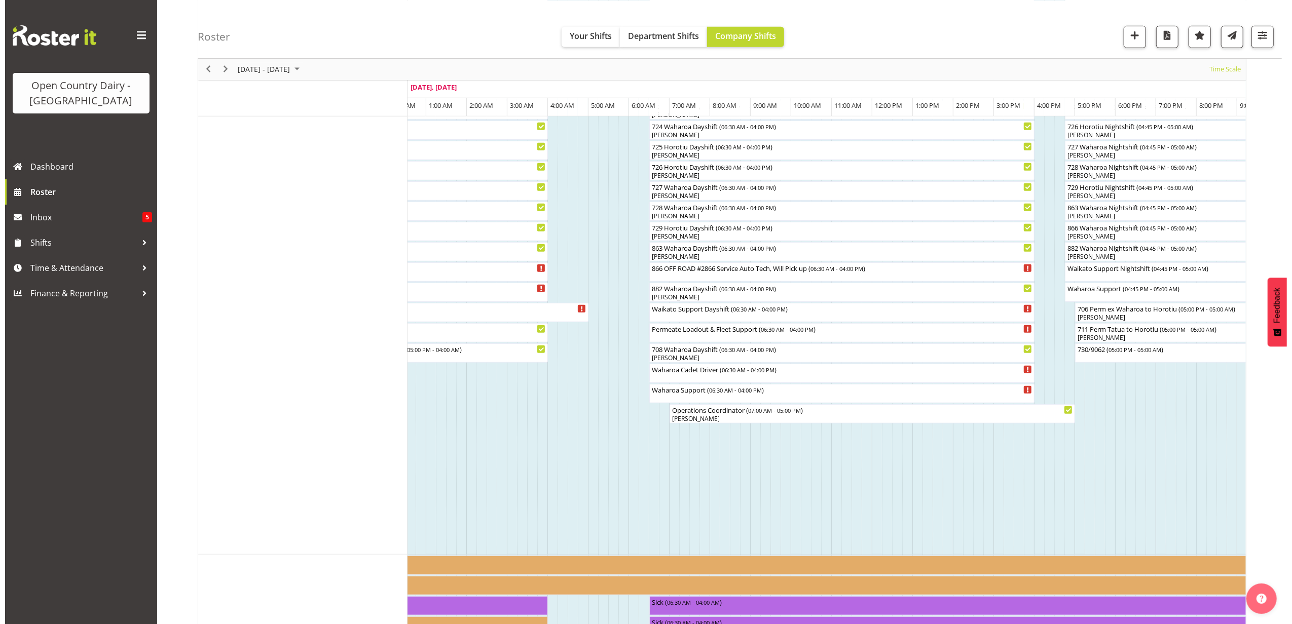
scroll to position [639, 0]
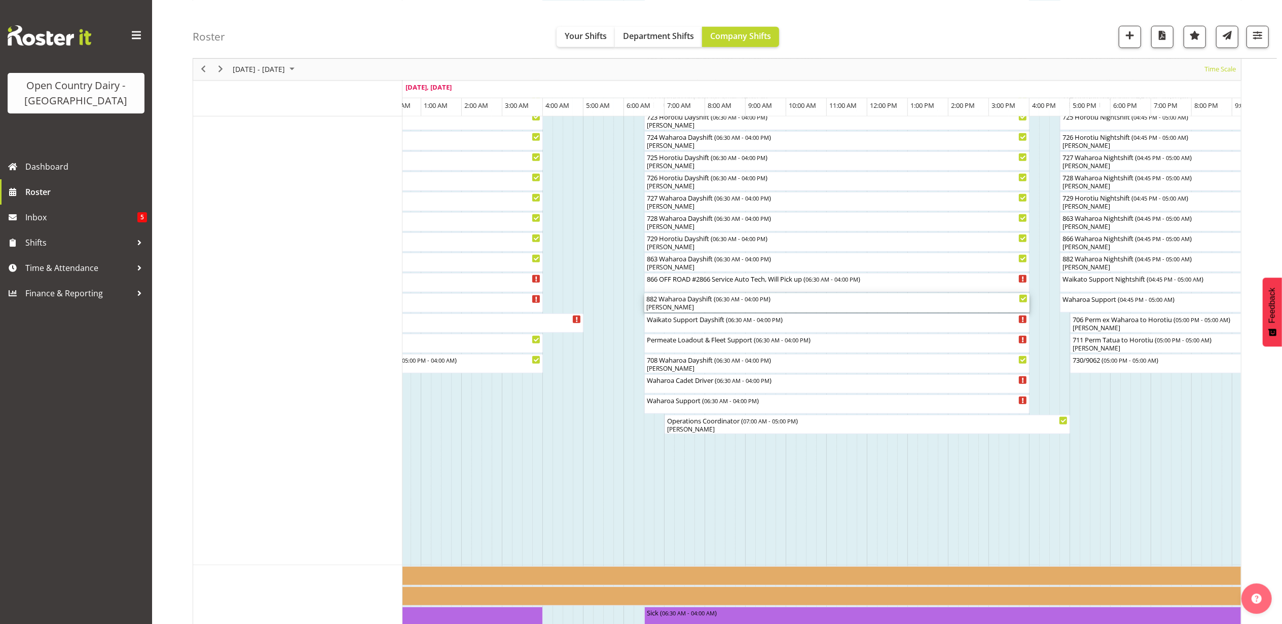
click at [667, 306] on div "[PERSON_NAME]" at bounding box center [836, 307] width 381 height 9
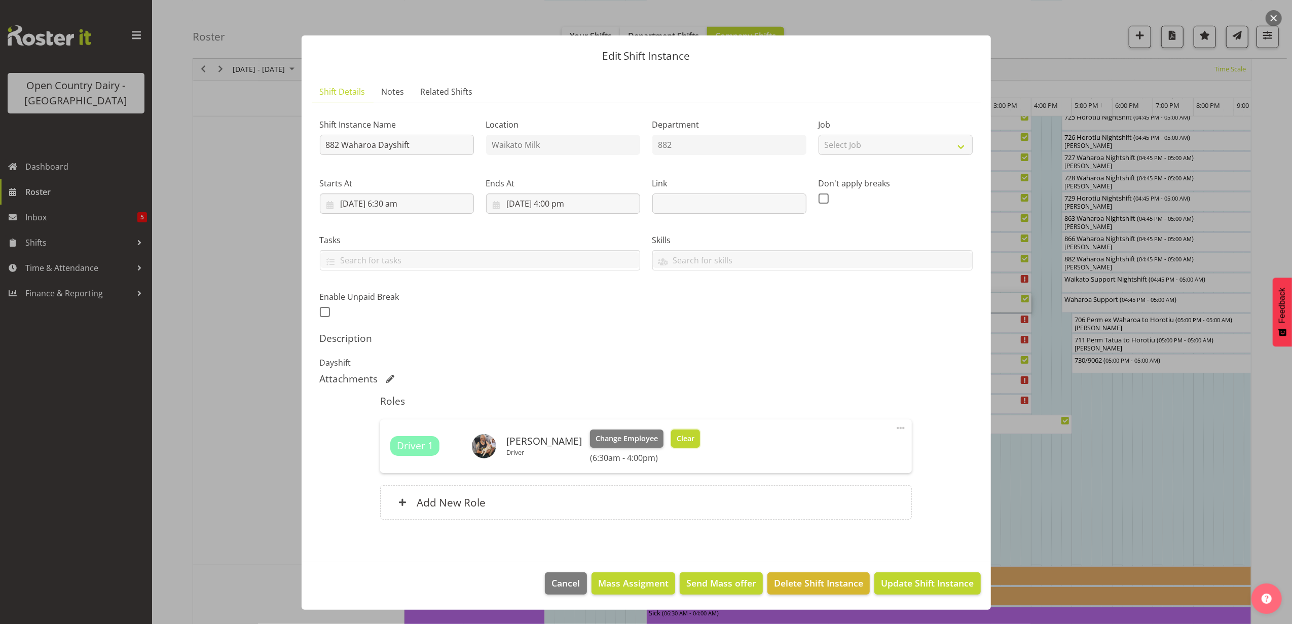
click at [677, 434] on span "Clear" at bounding box center [686, 438] width 18 height 11
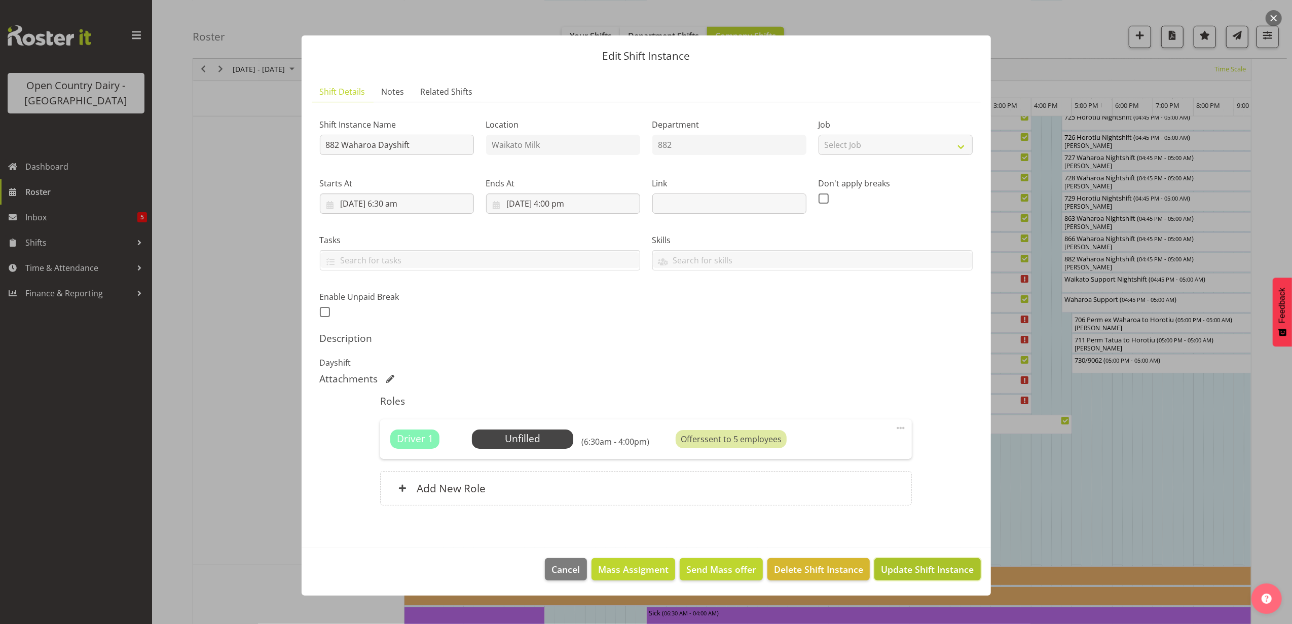
click at [945, 578] on button "Update Shift Instance" at bounding box center [927, 570] width 106 height 22
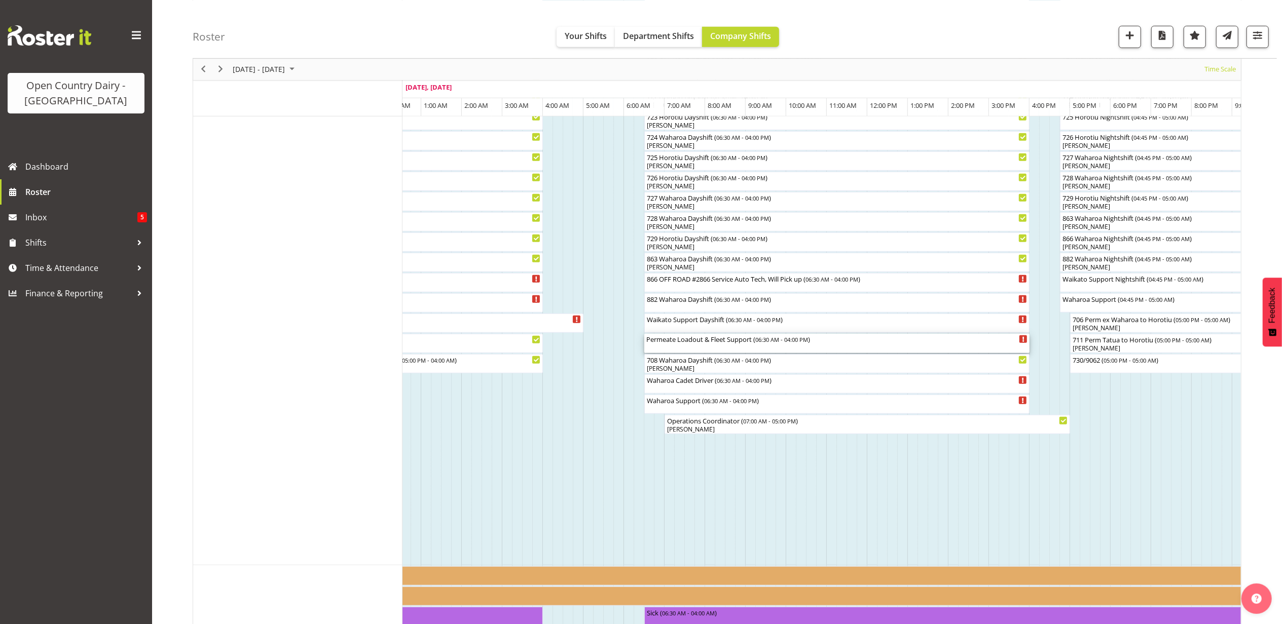
click at [693, 334] on div "Permeate Loadout & Fleet Support ( 06:30 AM - 04:00 PM )" at bounding box center [836, 343] width 385 height 19
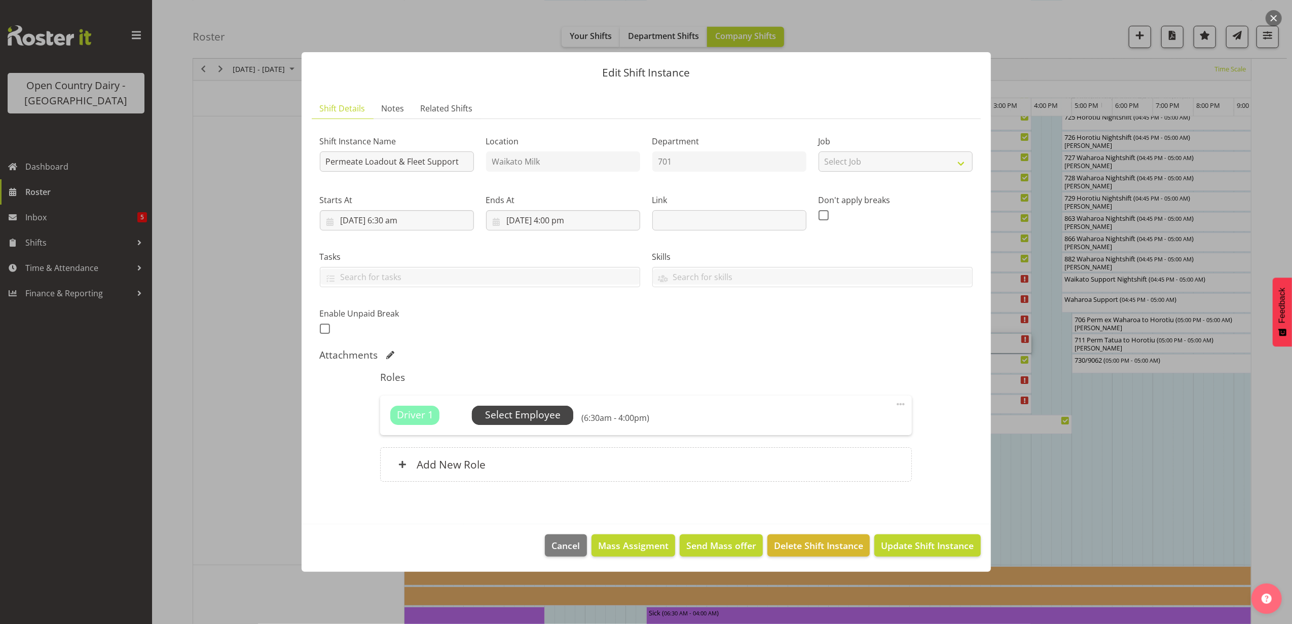
click at [536, 416] on span "Select Employee" at bounding box center [523, 415] width 76 height 15
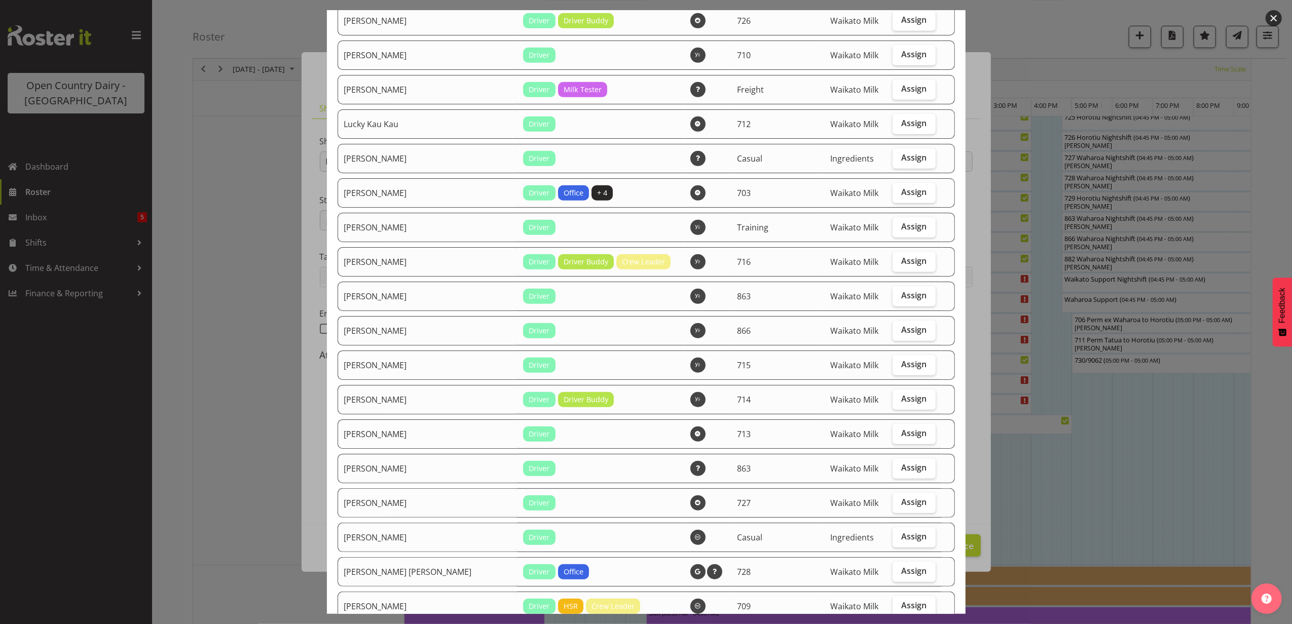
scroll to position [608, 0]
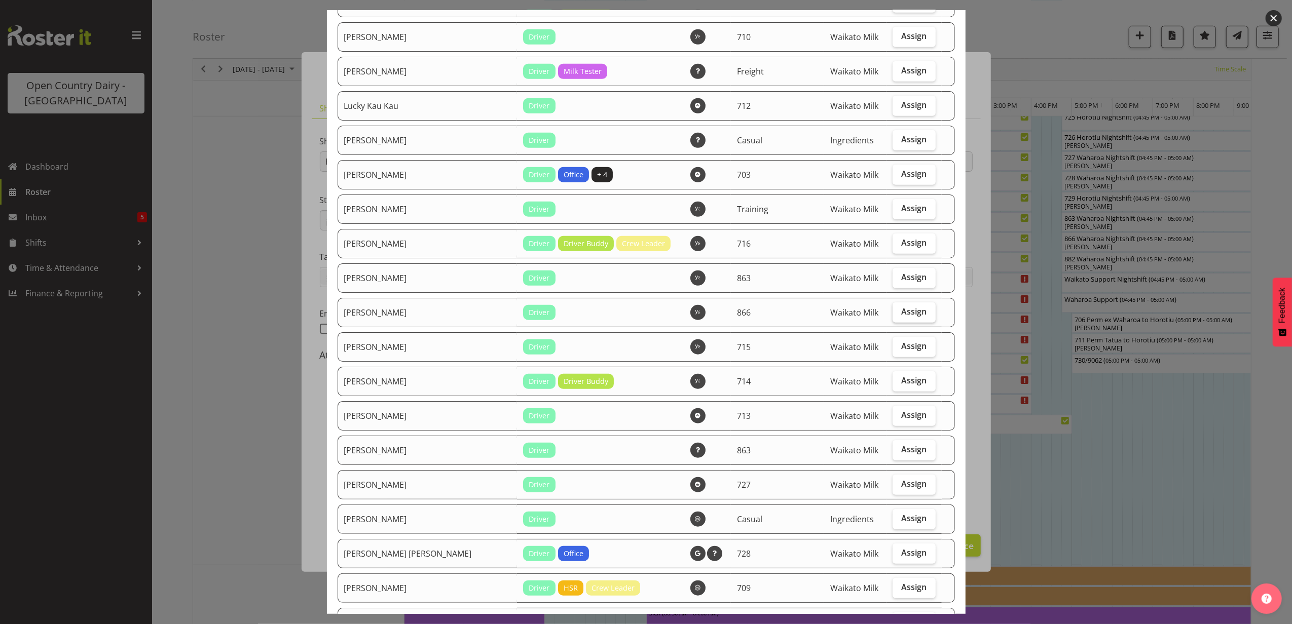
click at [901, 315] on span "Assign" at bounding box center [913, 312] width 25 height 10
click at [899, 315] on input "Assign" at bounding box center [895, 312] width 7 height 7
checkbox input "true"
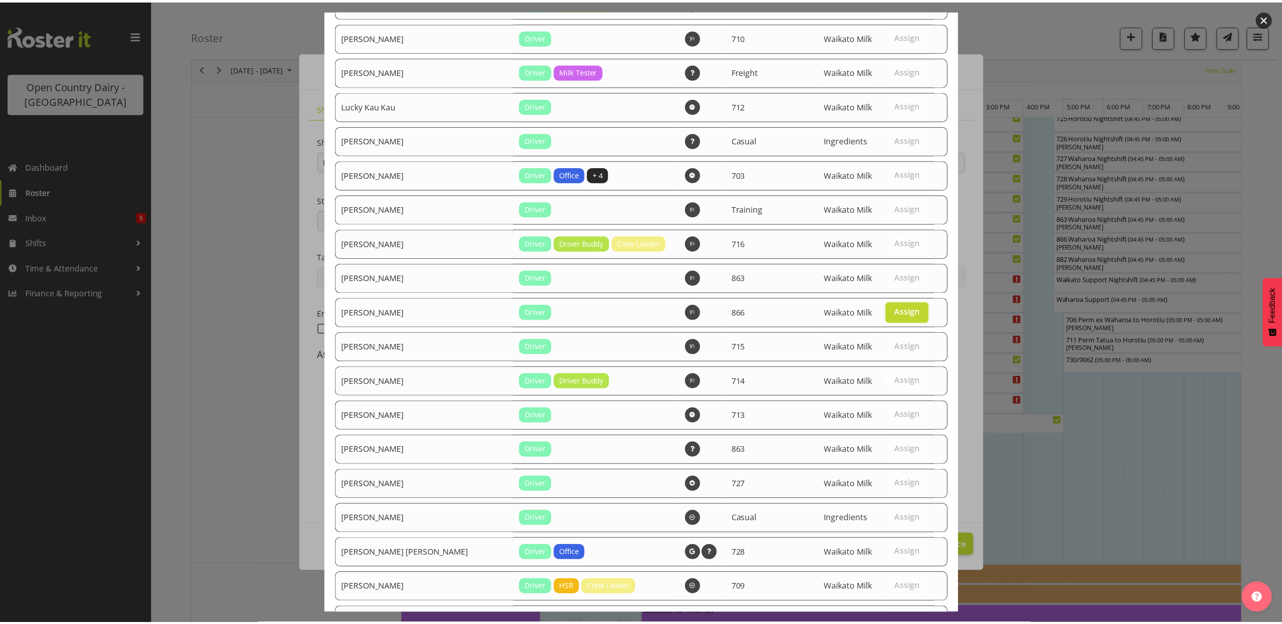
scroll to position [1005, 0]
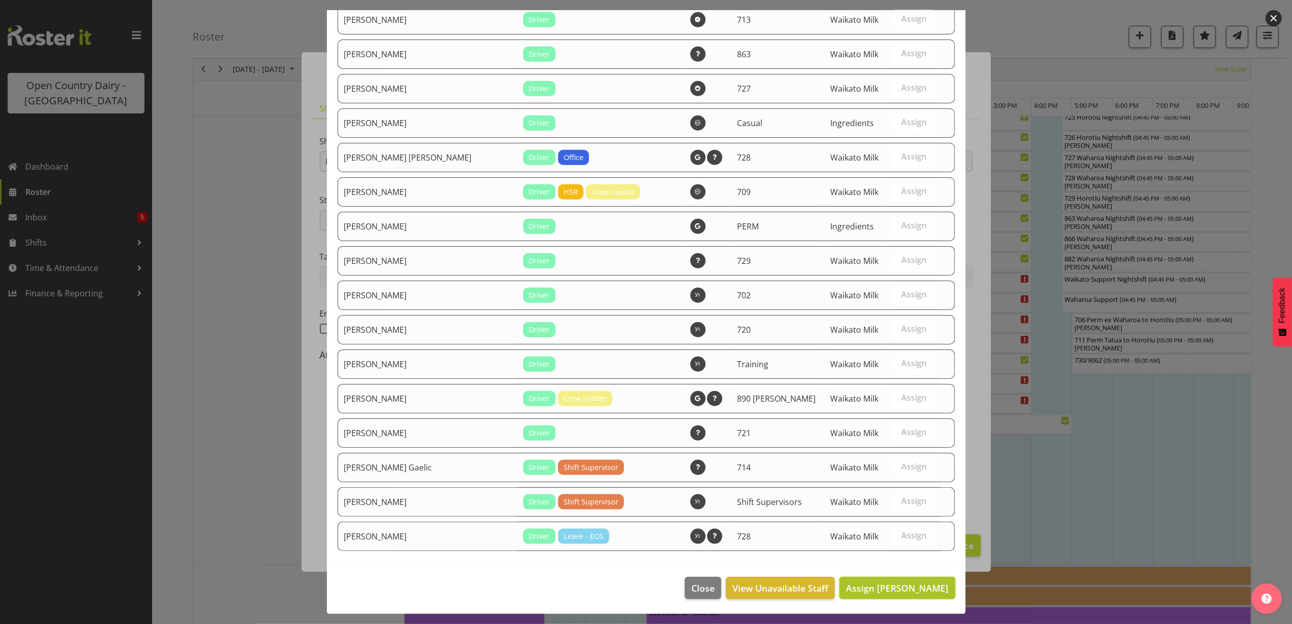
click at [895, 591] on span "Assign [PERSON_NAME]" at bounding box center [897, 588] width 102 height 12
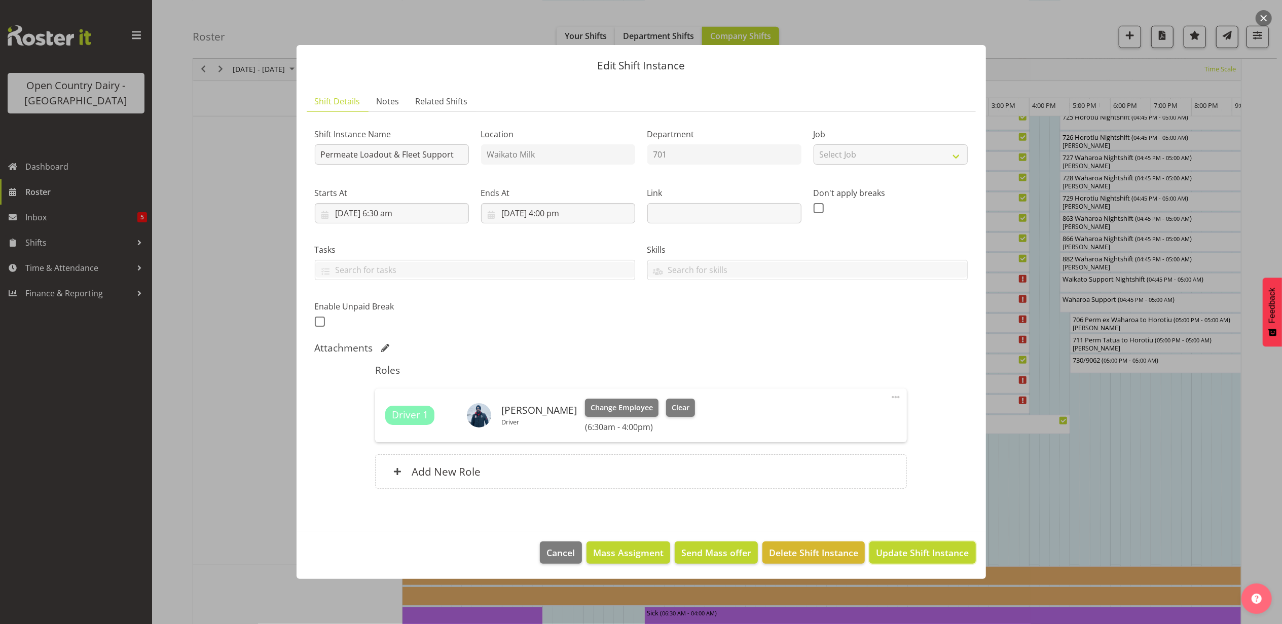
click at [918, 551] on span "Update Shift Instance" at bounding box center [922, 552] width 93 height 13
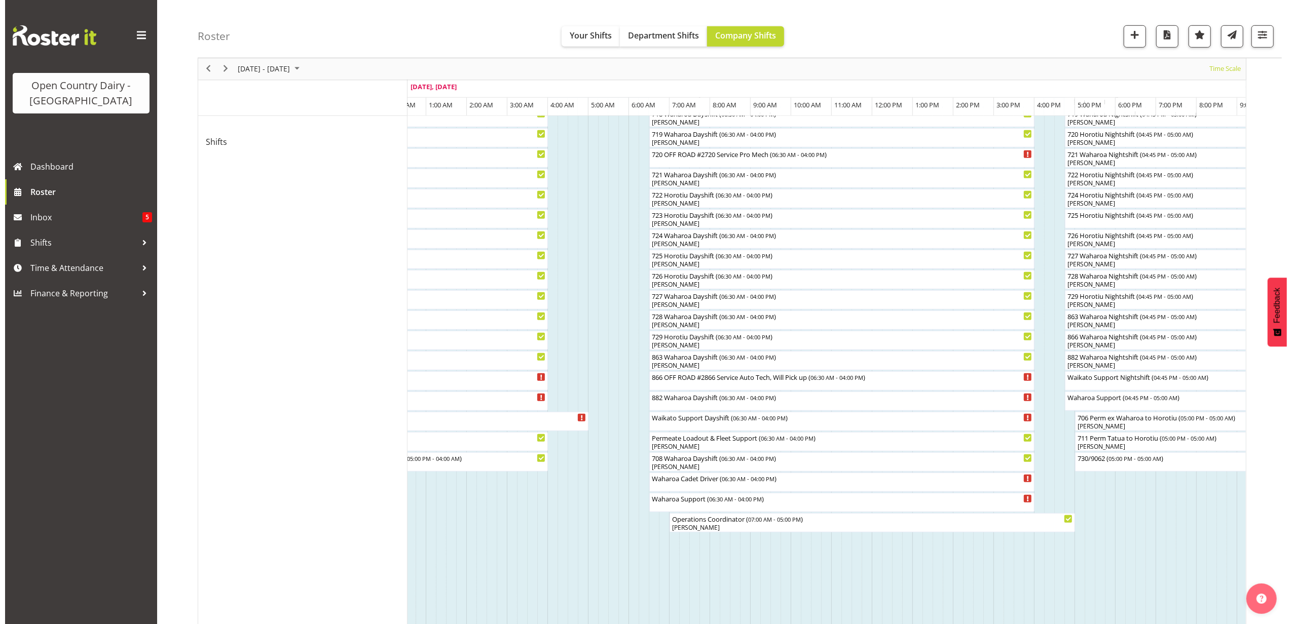
scroll to position [473, 0]
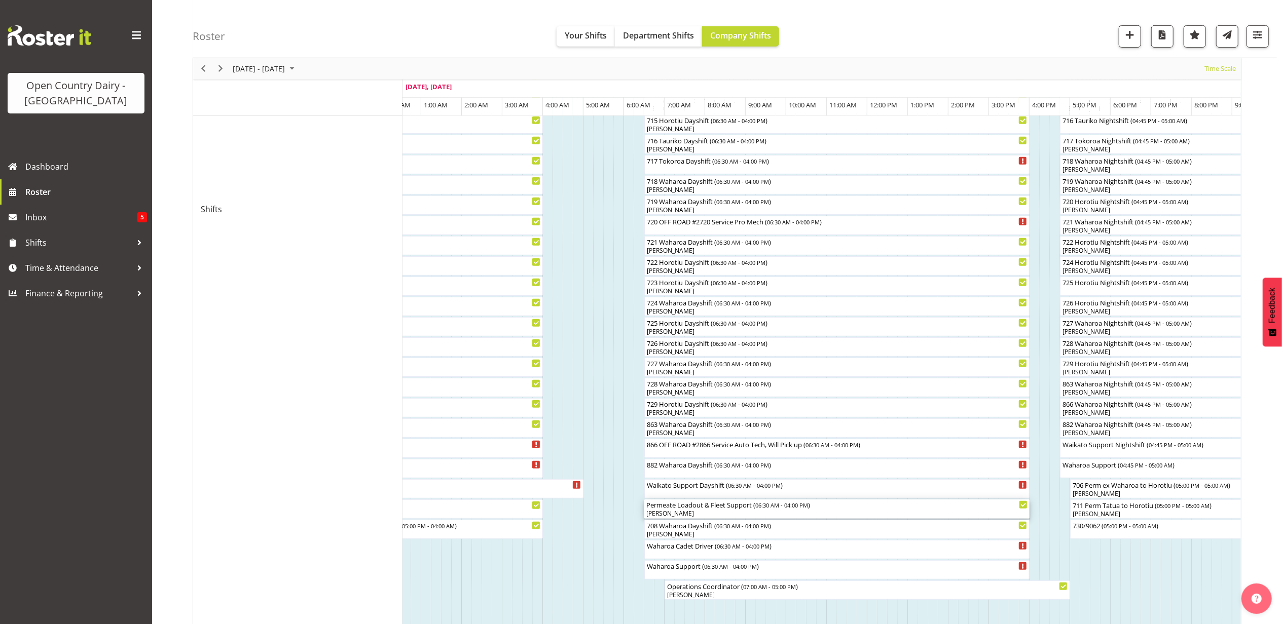
click at [710, 509] on div "Permeate Loadout & Fleet Support ( 06:30 AM - 04:00 PM )" at bounding box center [836, 505] width 381 height 10
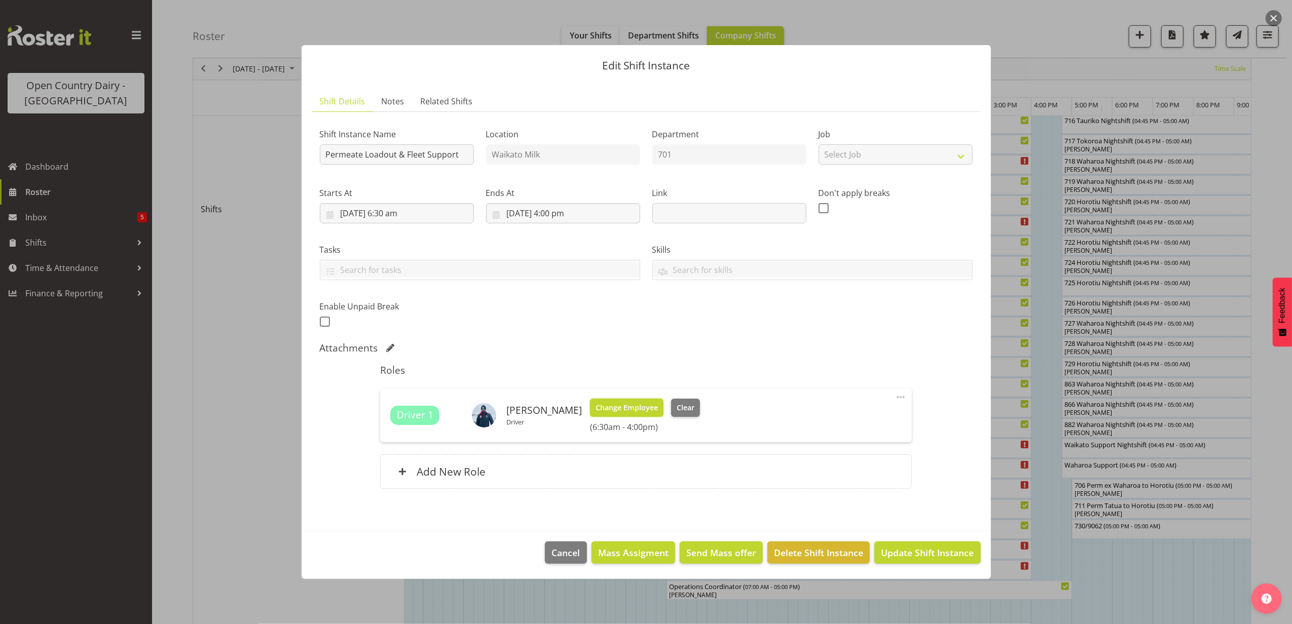
click at [628, 402] on span "Change Employee" at bounding box center [627, 407] width 62 height 11
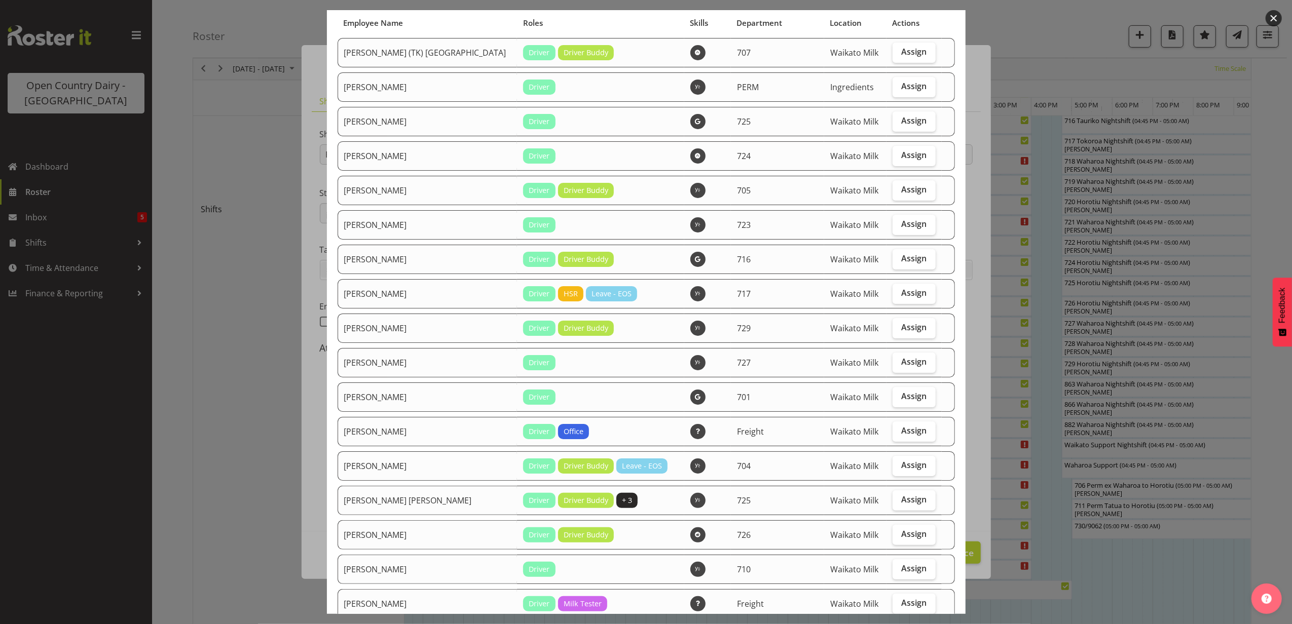
scroll to position [203, 0]
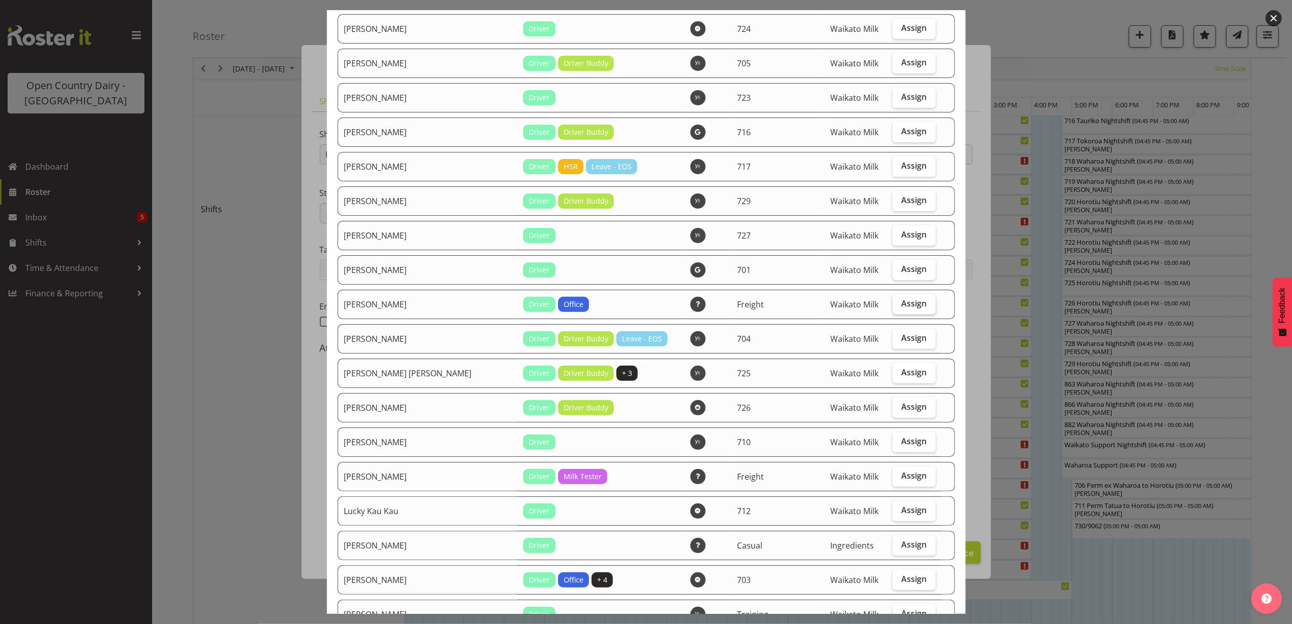
click at [901, 303] on span "Assign" at bounding box center [913, 304] width 25 height 10
click at [895, 303] on input "Assign" at bounding box center [895, 304] width 7 height 7
checkbox input "true"
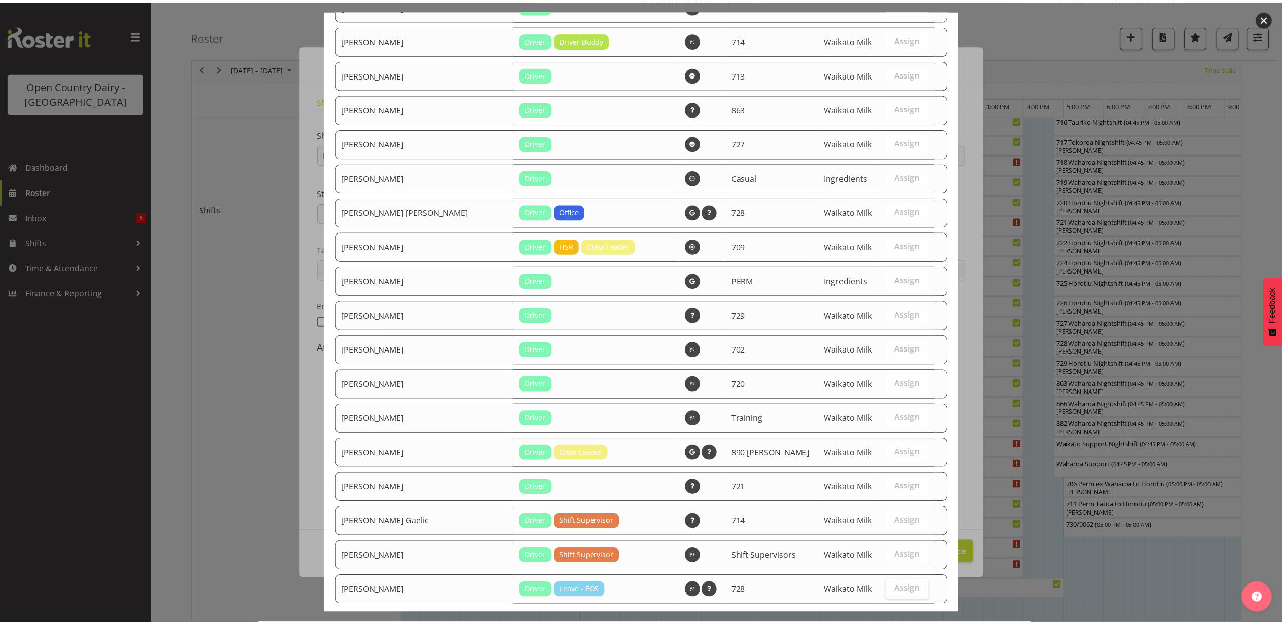
scroll to position [970, 0]
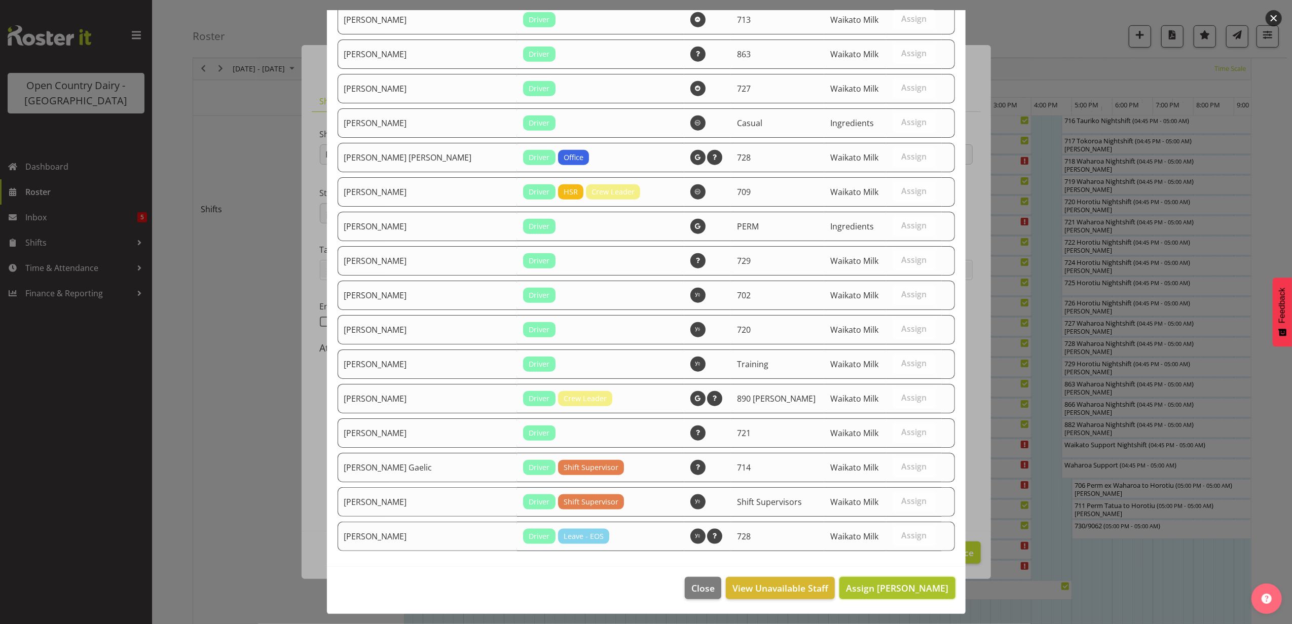
click at [904, 582] on span "Assign [PERSON_NAME]" at bounding box center [897, 588] width 102 height 12
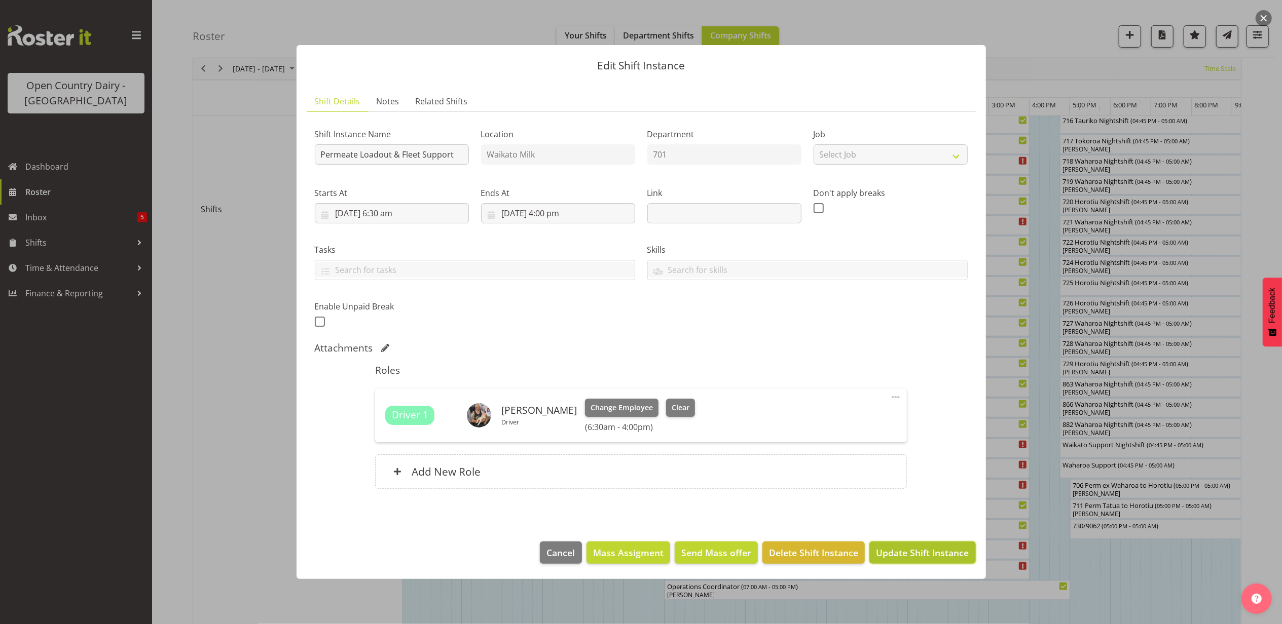
click at [903, 556] on span "Update Shift Instance" at bounding box center [922, 552] width 93 height 13
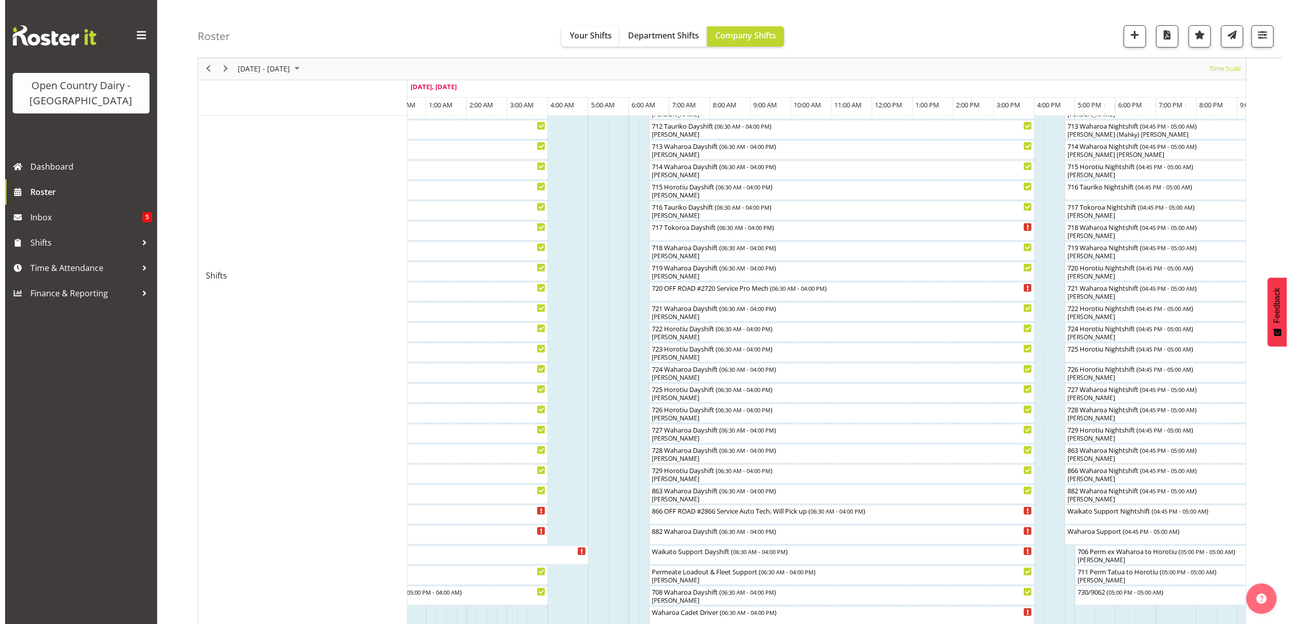
scroll to position [405, 0]
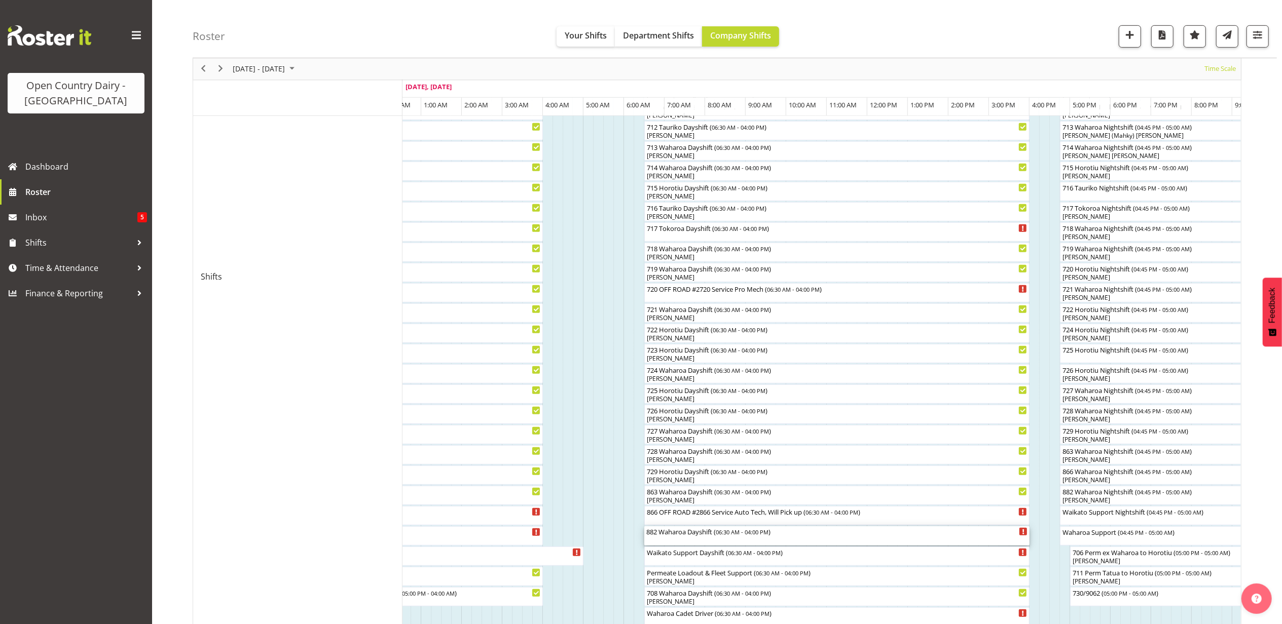
click at [708, 535] on div "882 Waharoa Dayshift ( 06:30 AM - 04:00 PM )" at bounding box center [836, 532] width 381 height 10
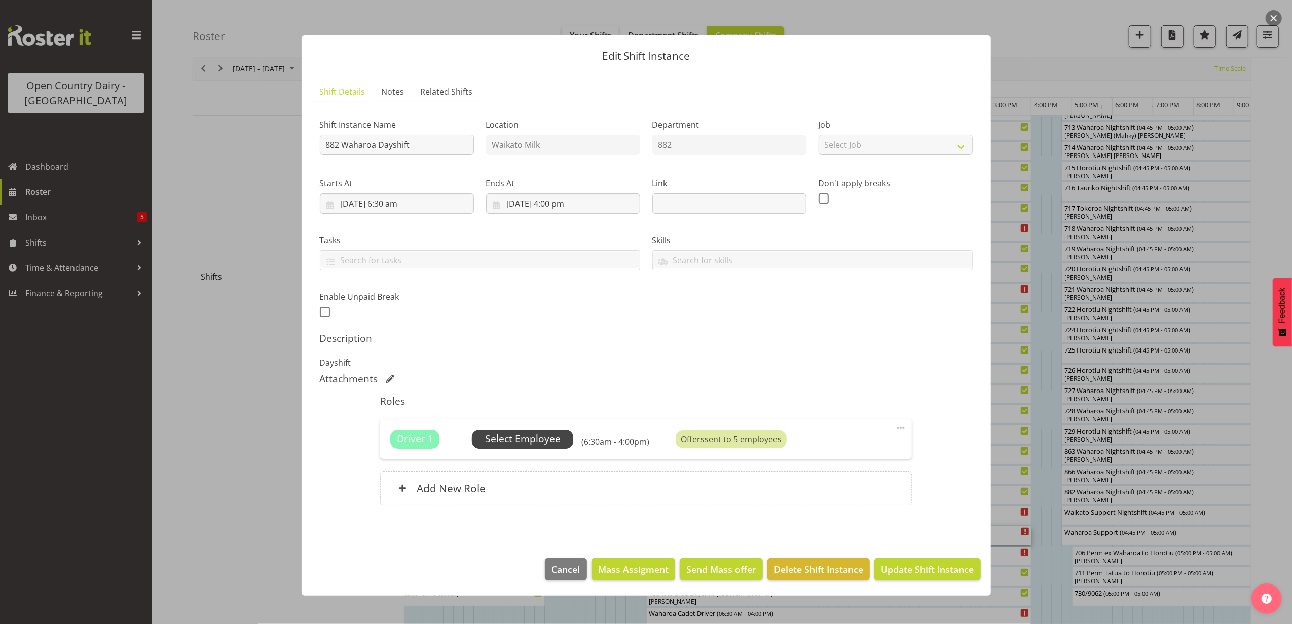
click at [550, 444] on span "Select Employee" at bounding box center [523, 439] width 76 height 15
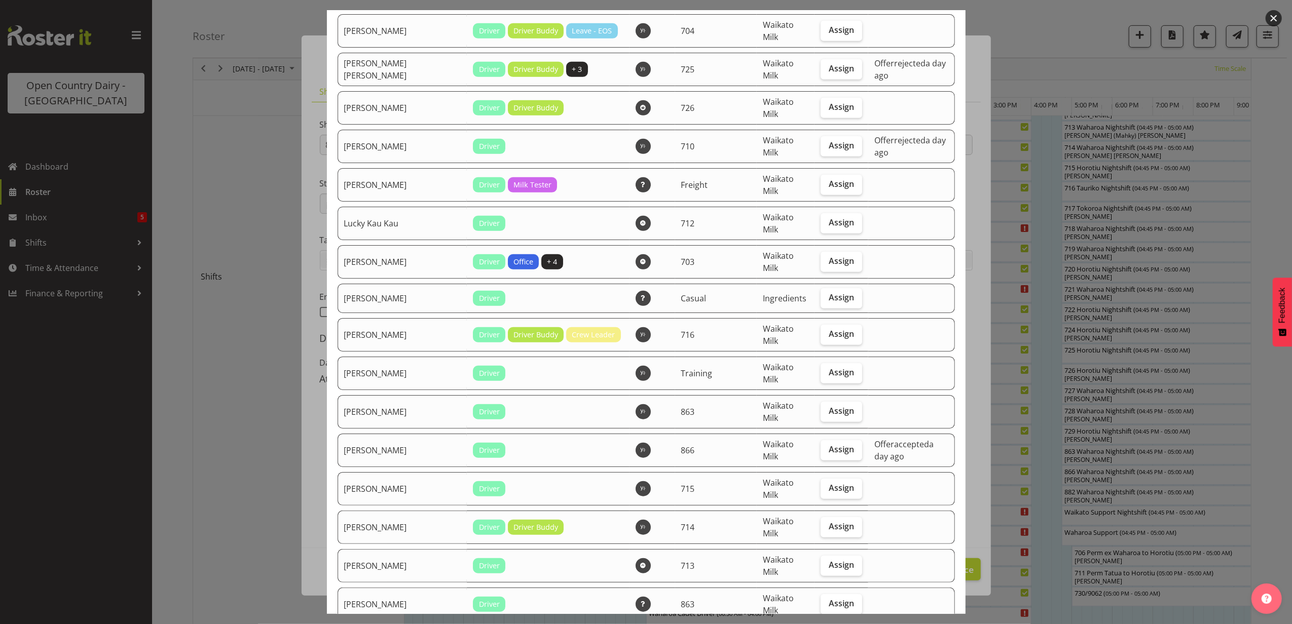
scroll to position [608, 0]
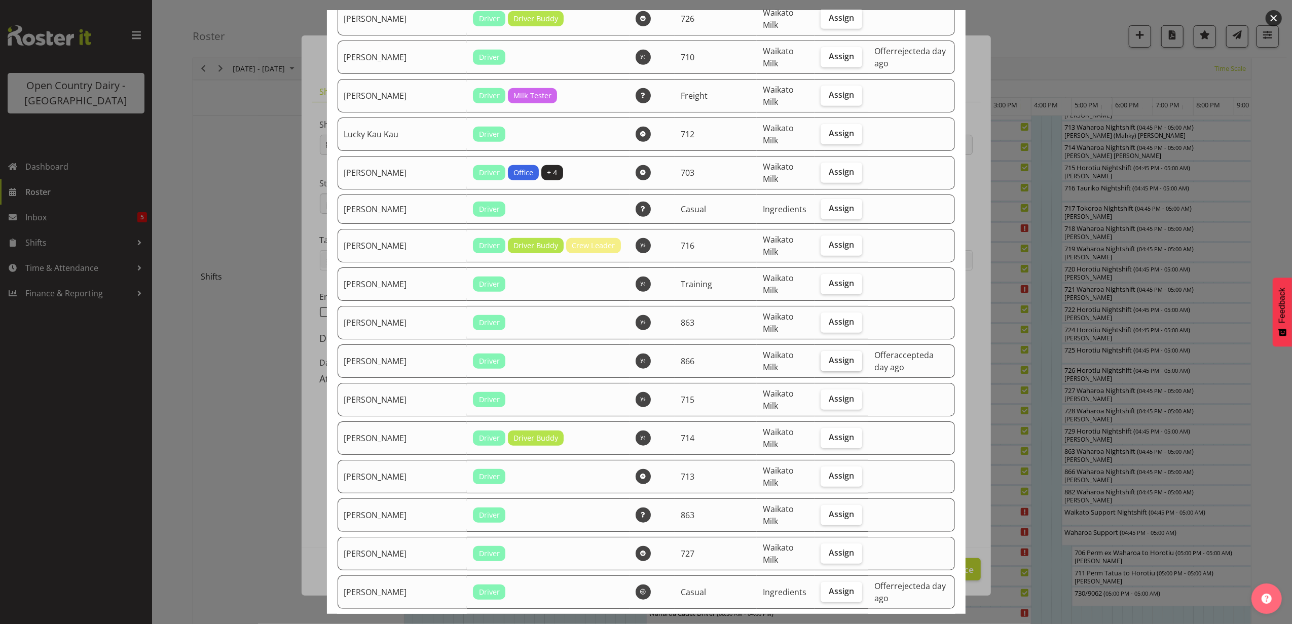
click at [829, 355] on span "Assign" at bounding box center [841, 360] width 25 height 10
click at [821, 357] on input "Assign" at bounding box center [824, 360] width 7 height 7
checkbox input "true"
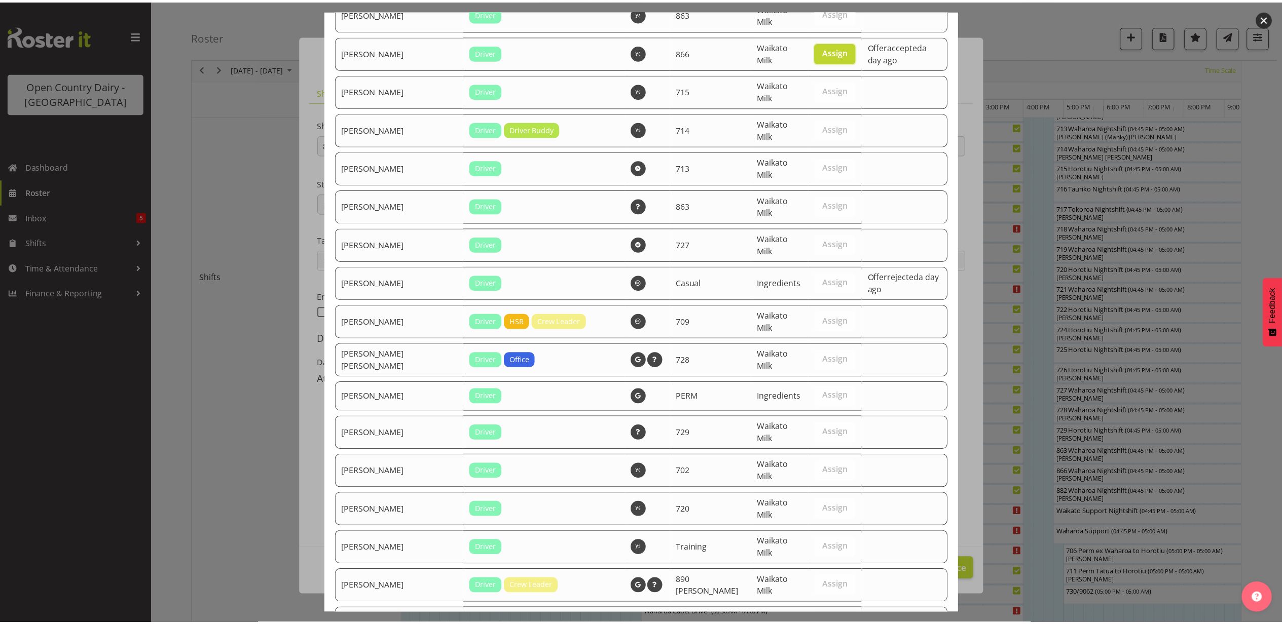
scroll to position [970, 0]
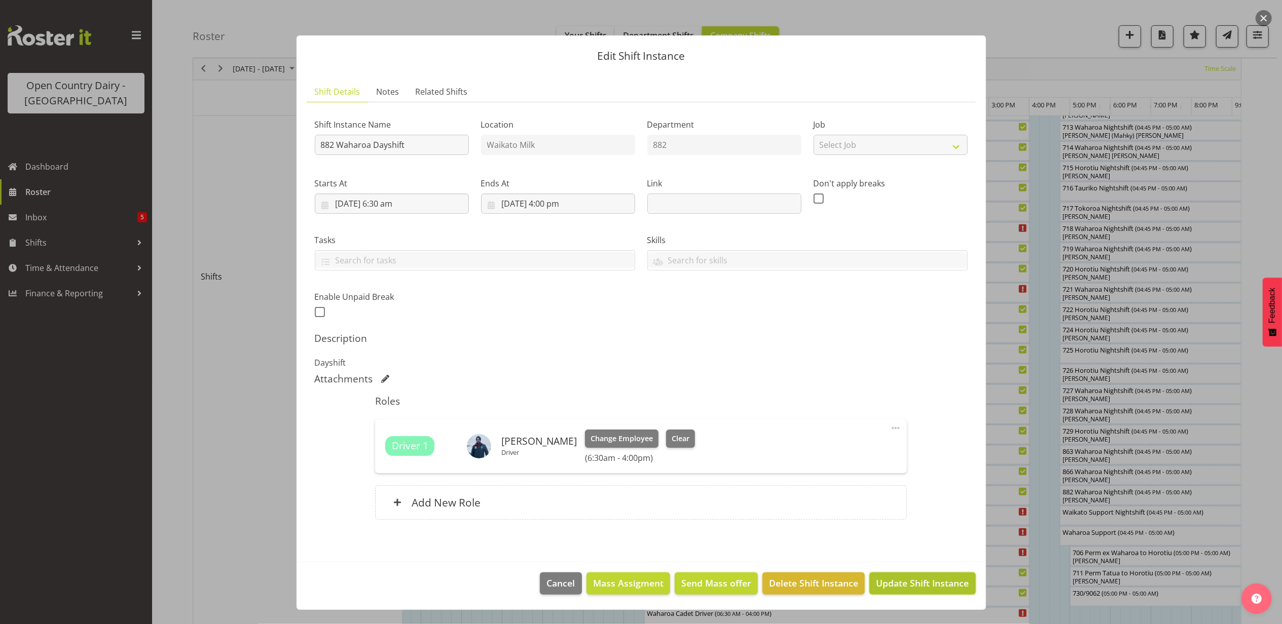
click at [891, 579] on span "Update Shift Instance" at bounding box center [922, 583] width 93 height 13
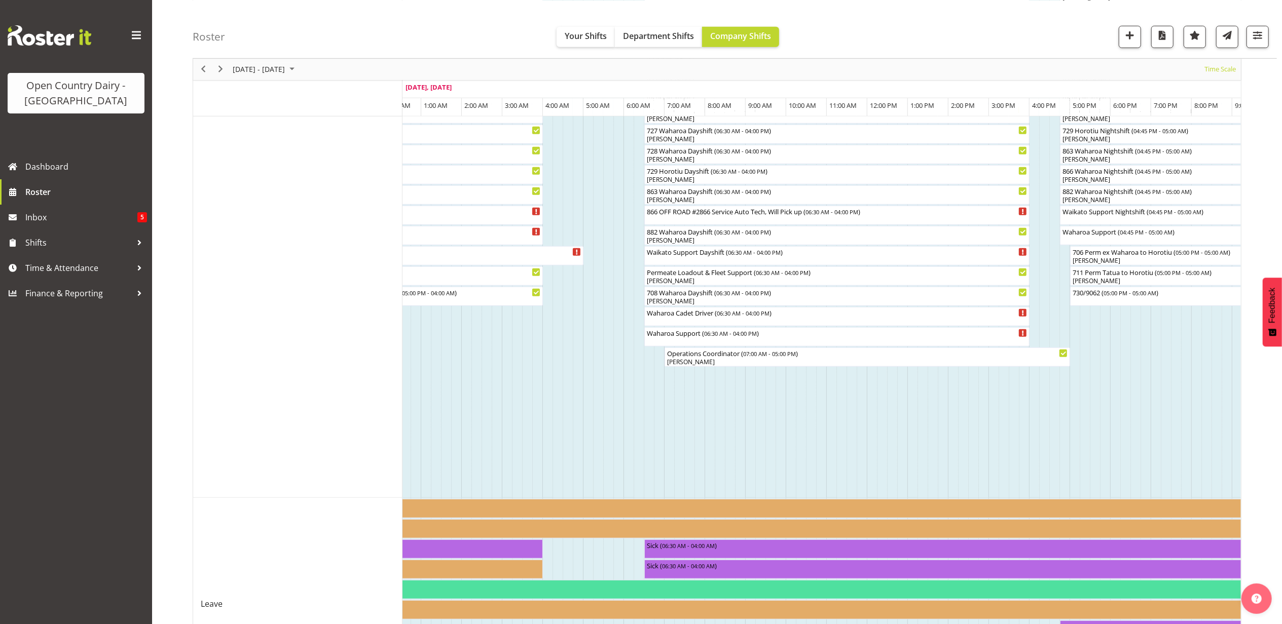
scroll to position [841, 0]
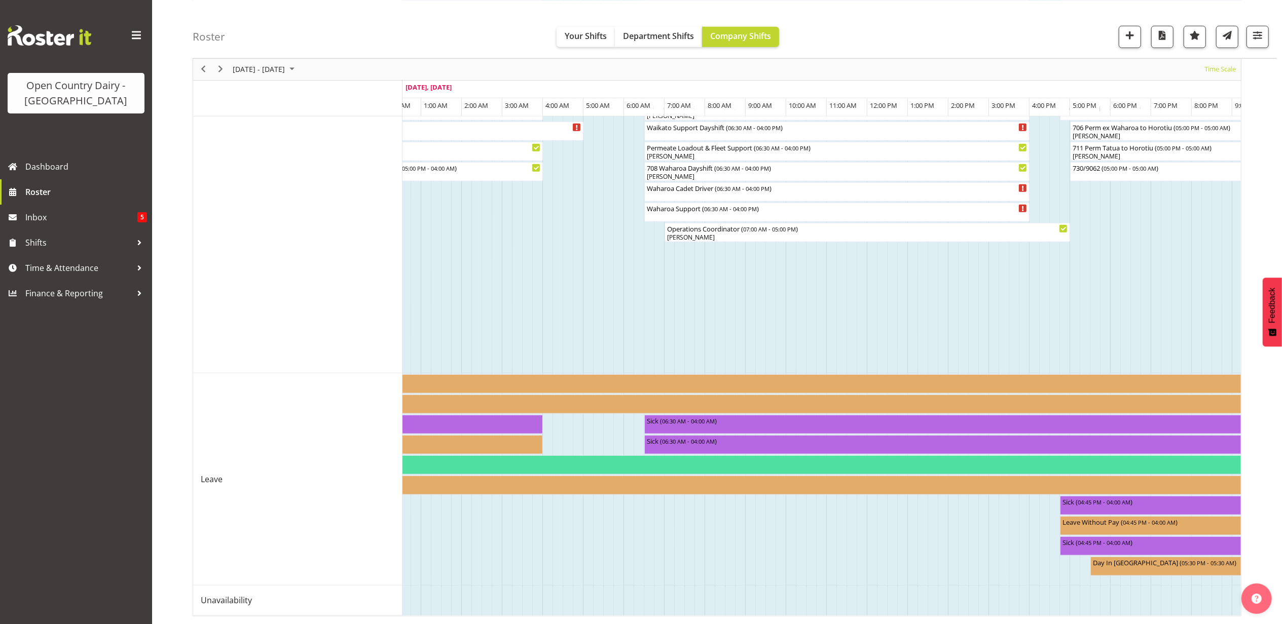
drag, startPoint x: 1000, startPoint y: 605, endPoint x: 1085, endPoint y: 588, distance: 85.8
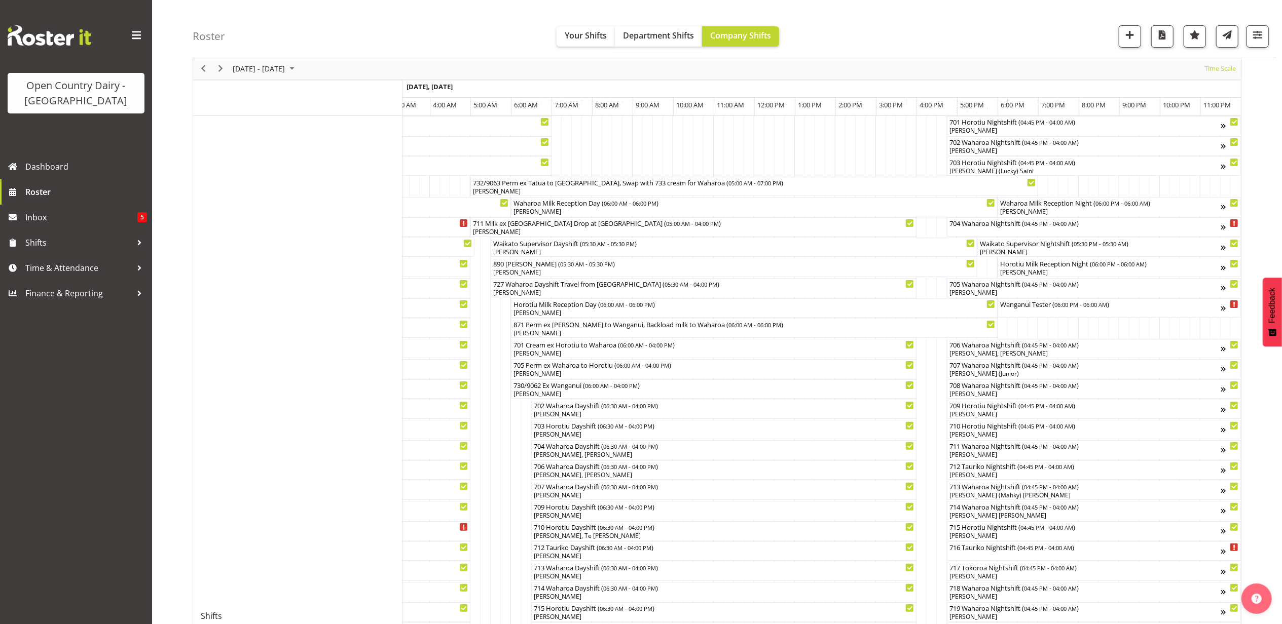
scroll to position [0, 0]
